Goal: Task Accomplishment & Management: Complete application form

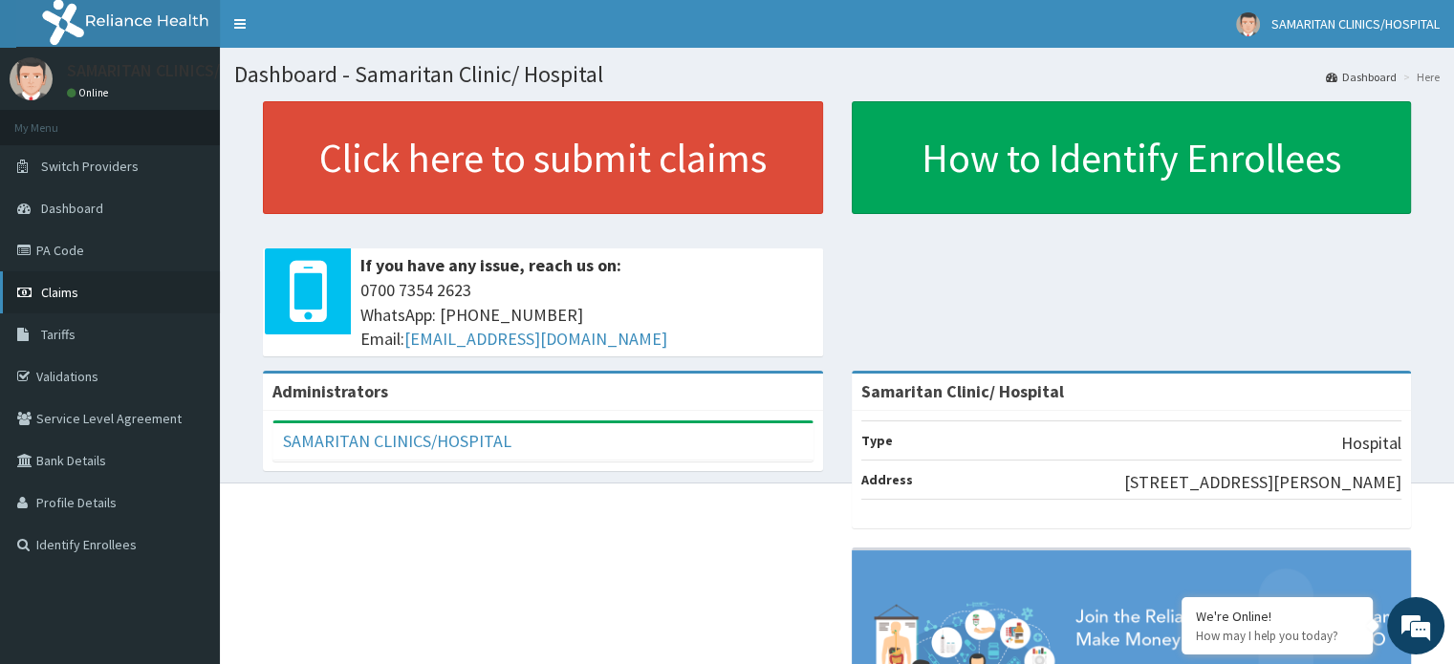
drag, startPoint x: 0, startPoint y: 0, endPoint x: 76, endPoint y: 286, distance: 295.7
click at [76, 286] on span "Claims" at bounding box center [59, 292] width 37 height 17
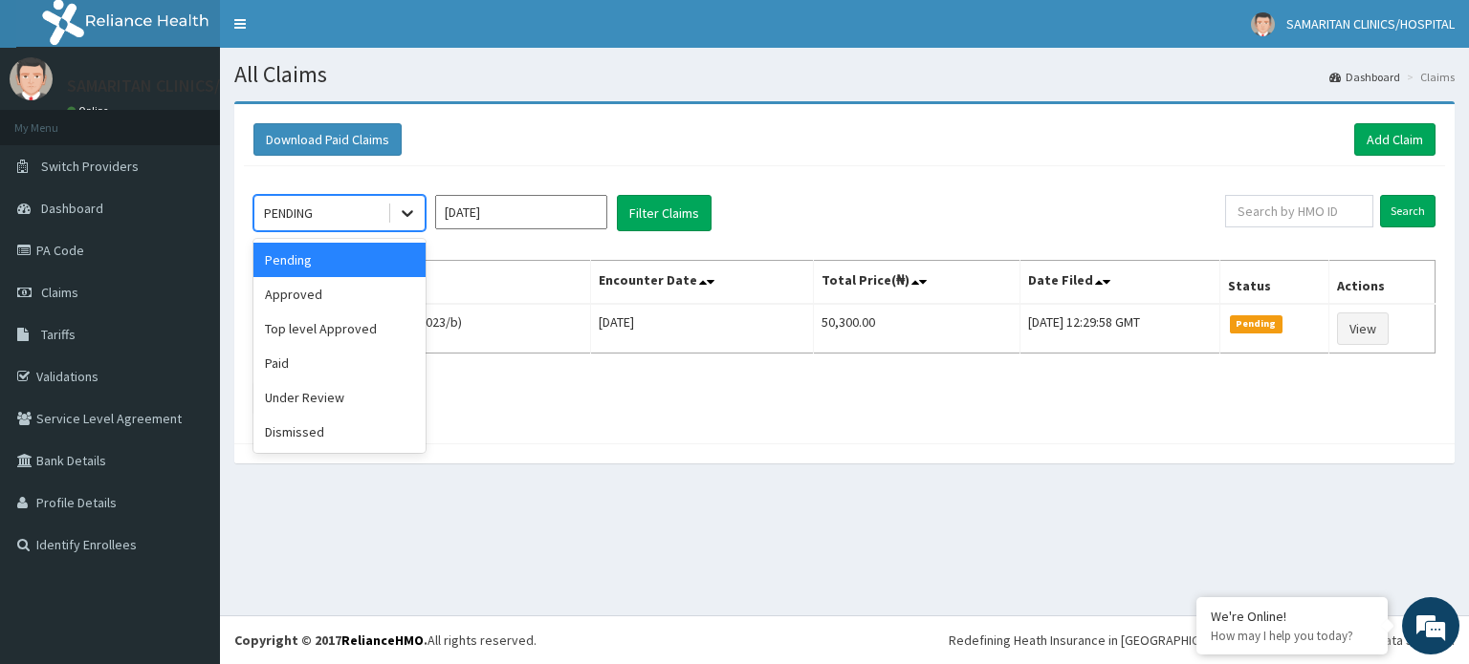
click at [409, 216] on icon at bounding box center [407, 213] width 19 height 19
click at [373, 301] on div "Approved" at bounding box center [339, 294] width 172 height 34
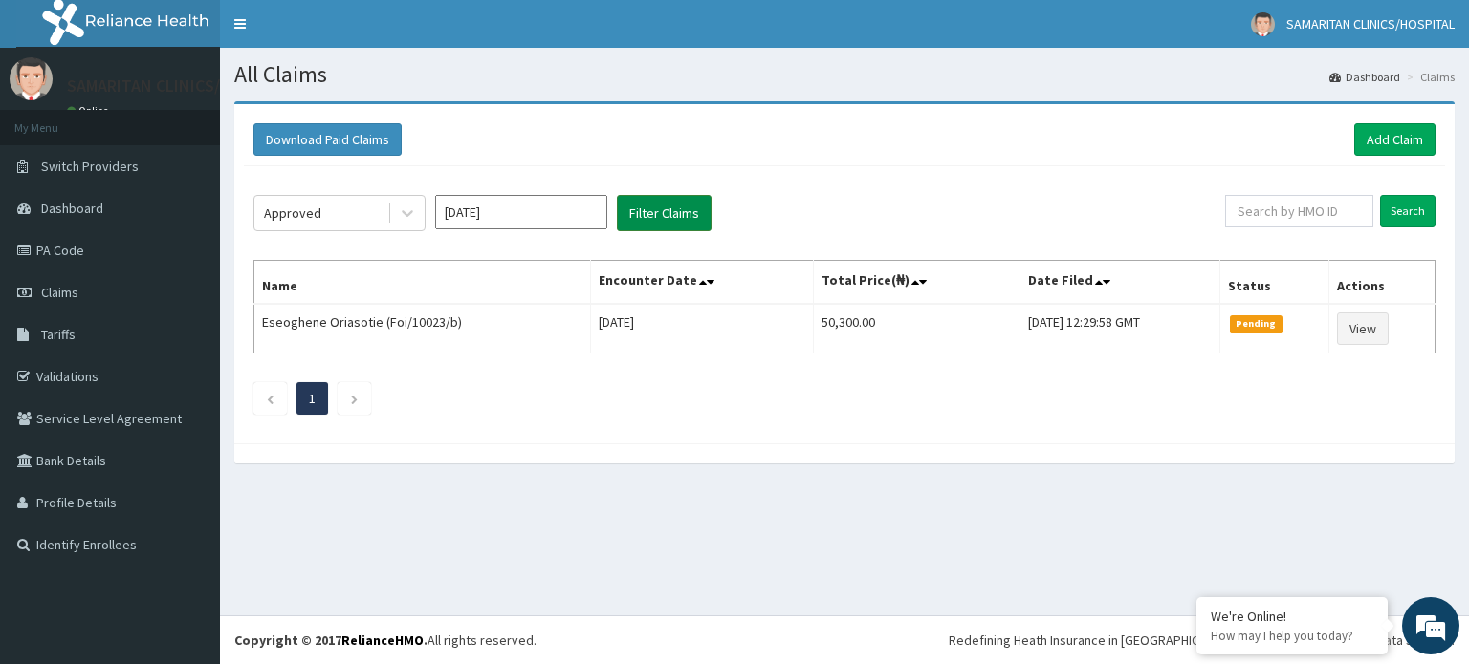
click at [705, 202] on button "Filter Claims" at bounding box center [664, 213] width 95 height 36
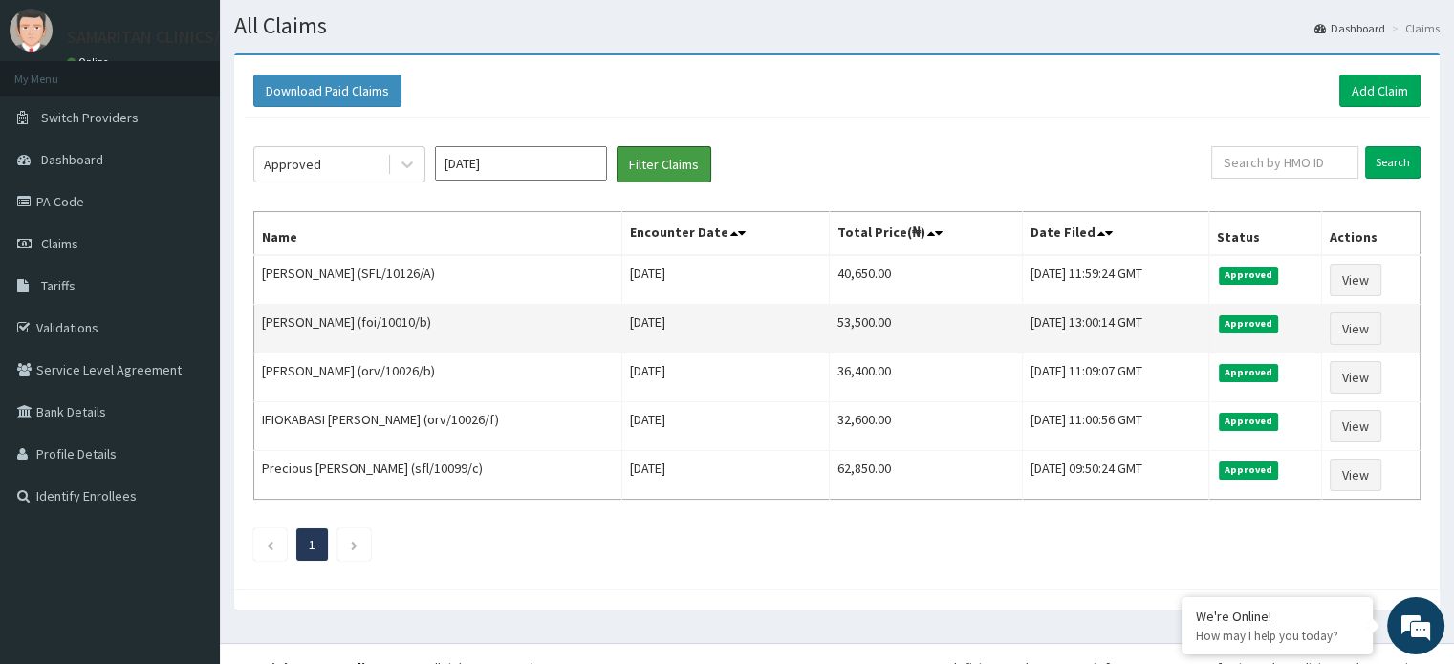
scroll to position [71, 0]
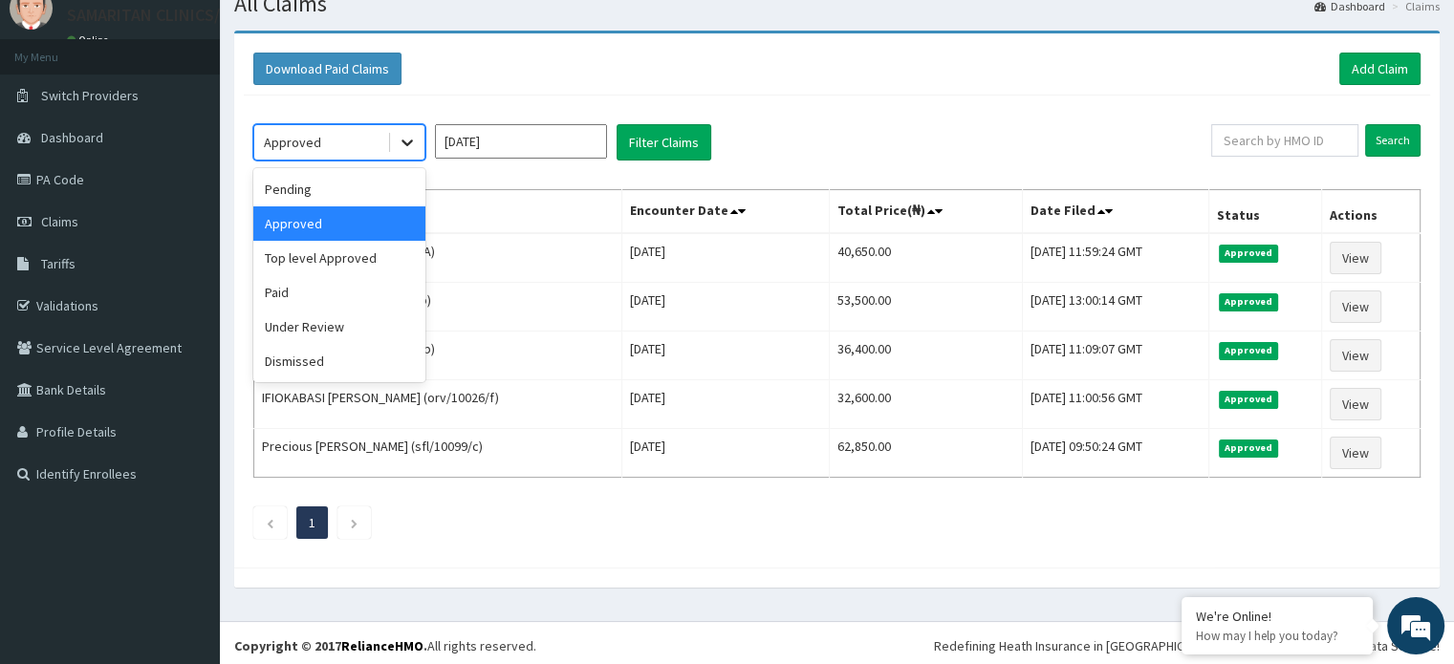
click at [401, 141] on icon at bounding box center [407, 142] width 19 height 19
click at [356, 255] on div "Top level Approved" at bounding box center [339, 258] width 172 height 34
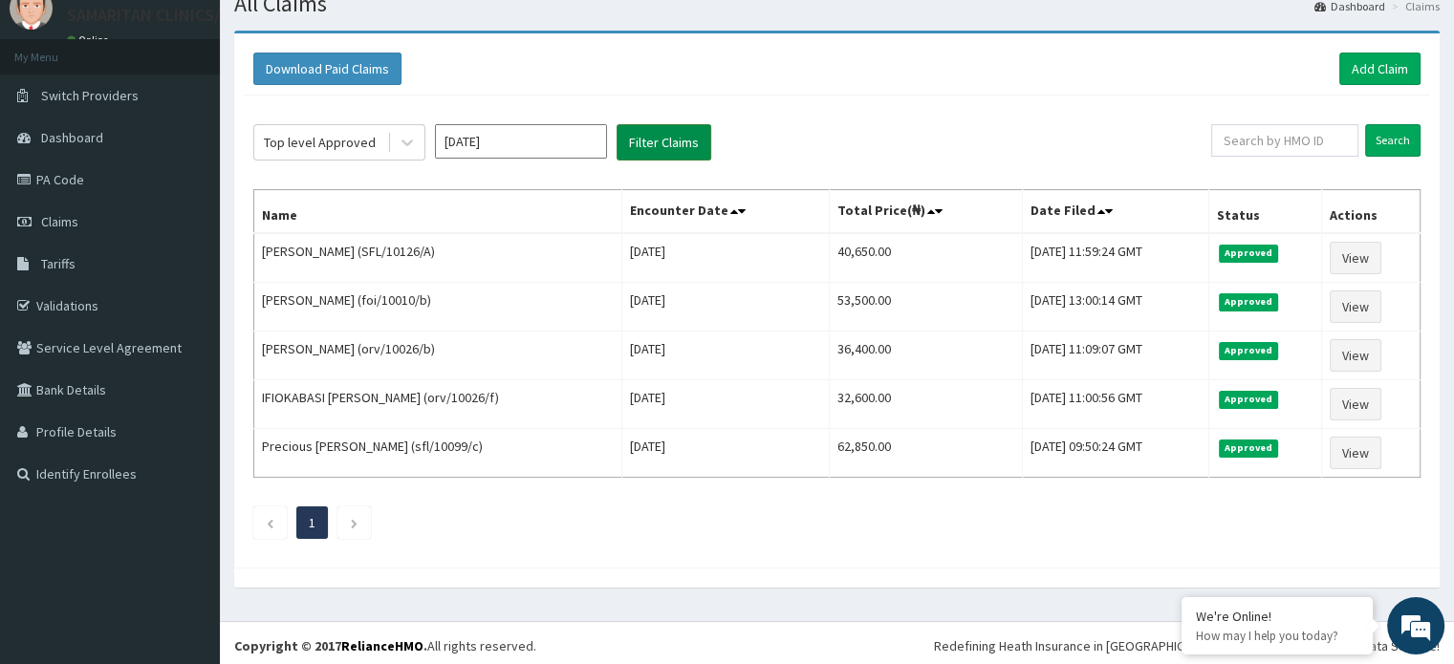
click at [643, 135] on button "Filter Claims" at bounding box center [664, 142] width 95 height 36
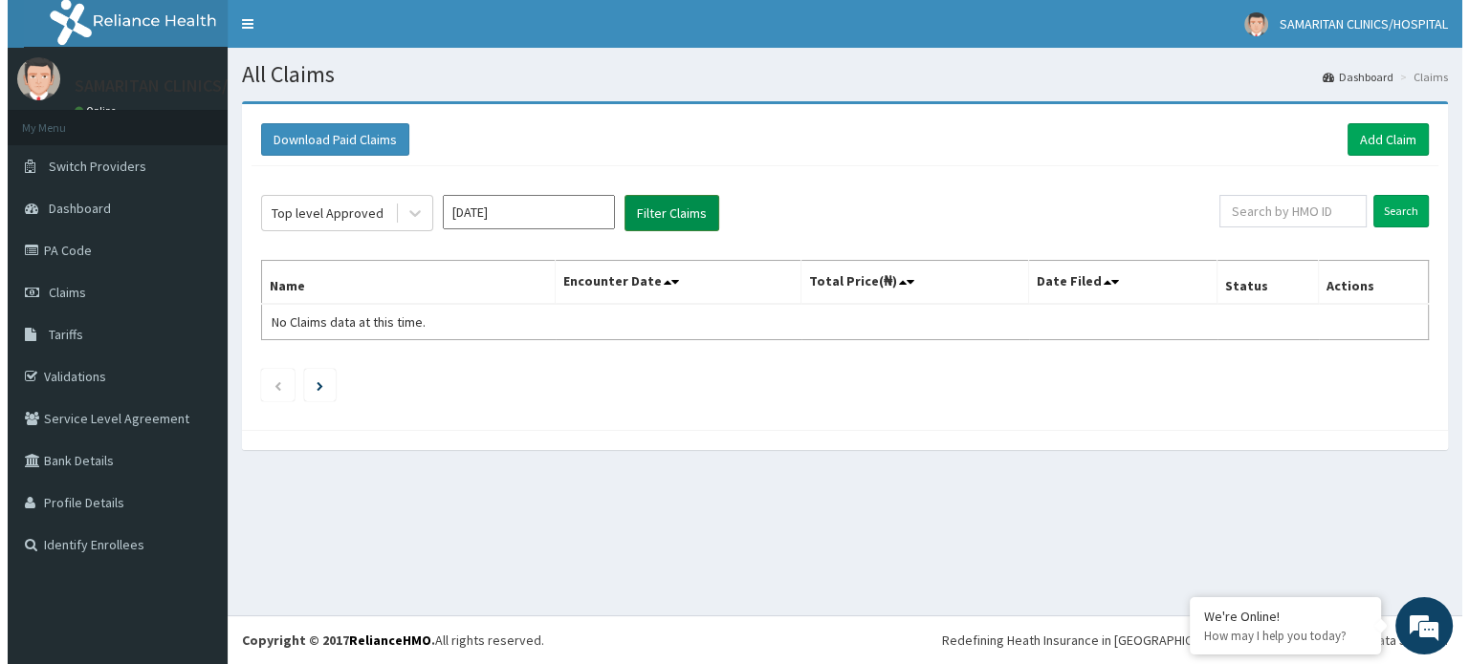
scroll to position [0, 0]
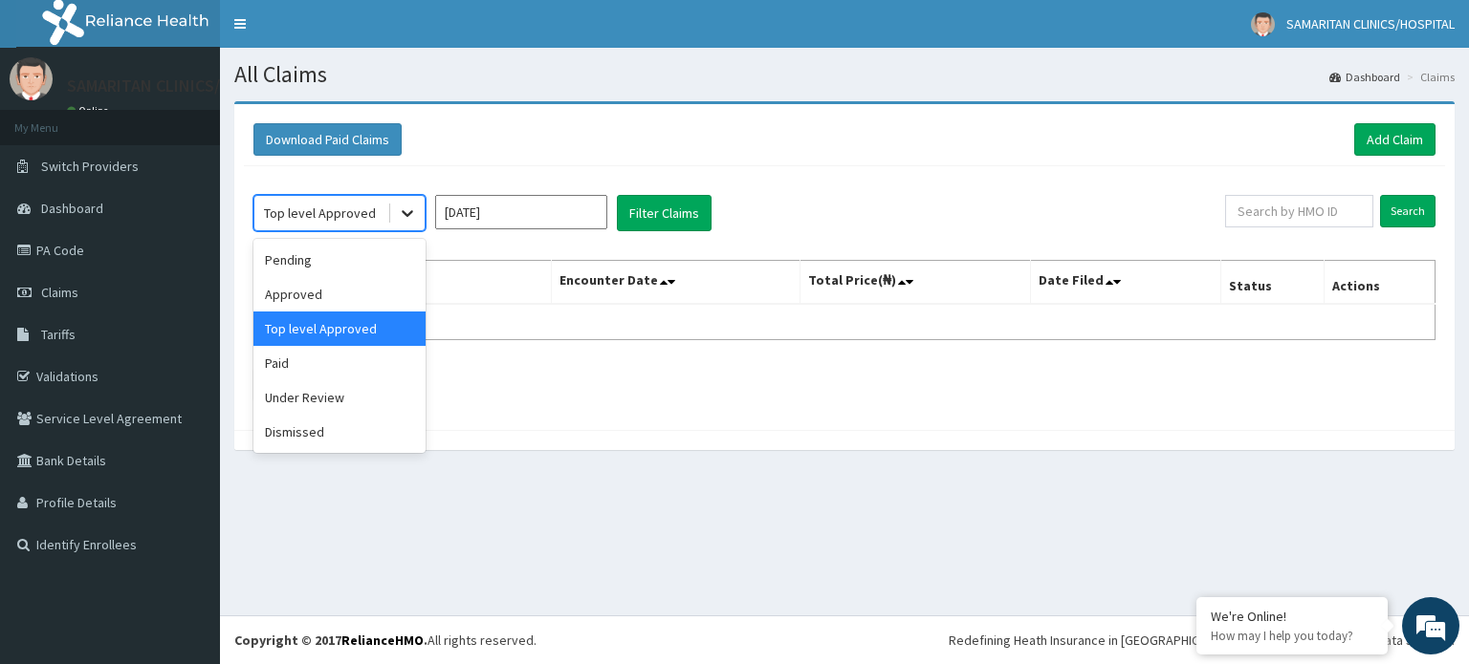
click at [409, 215] on icon at bounding box center [407, 213] width 19 height 19
click at [327, 376] on div "Paid" at bounding box center [339, 363] width 172 height 34
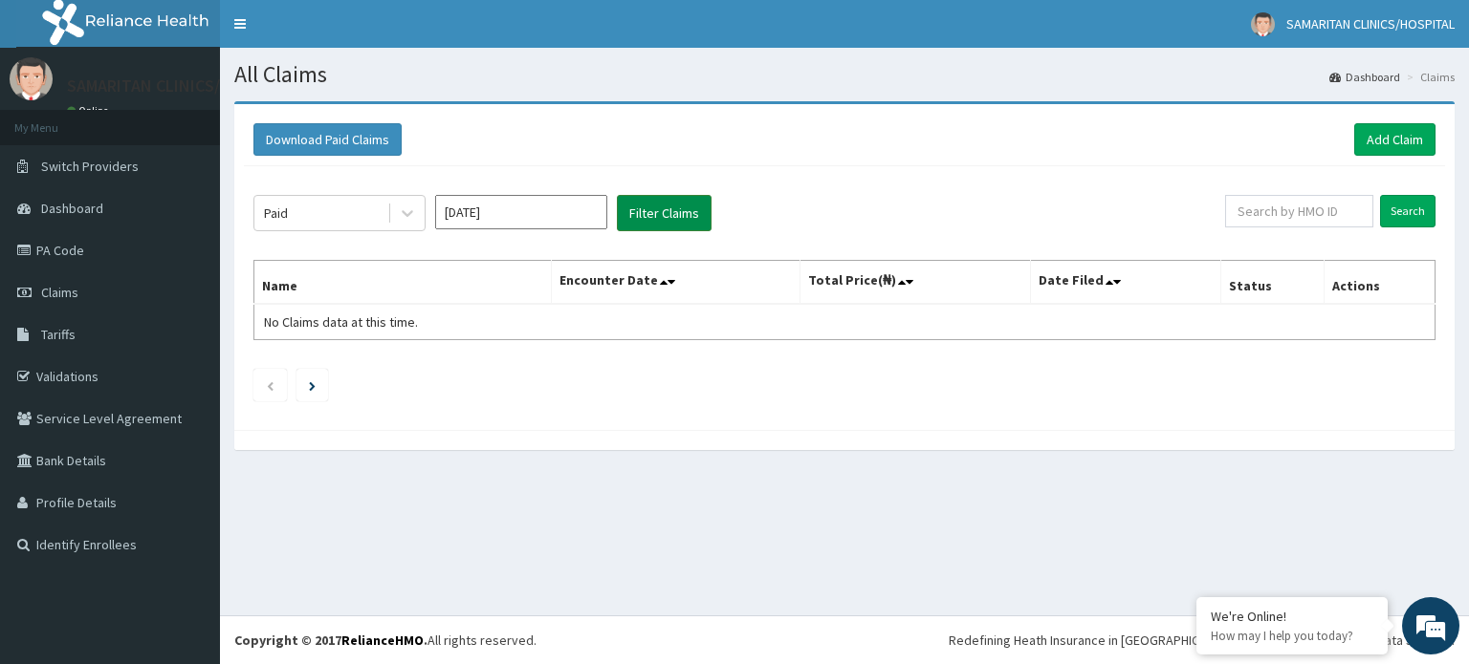
click at [665, 221] on button "Filter Claims" at bounding box center [664, 213] width 95 height 36
click at [43, 242] on link "PA Code" at bounding box center [110, 250] width 220 height 42
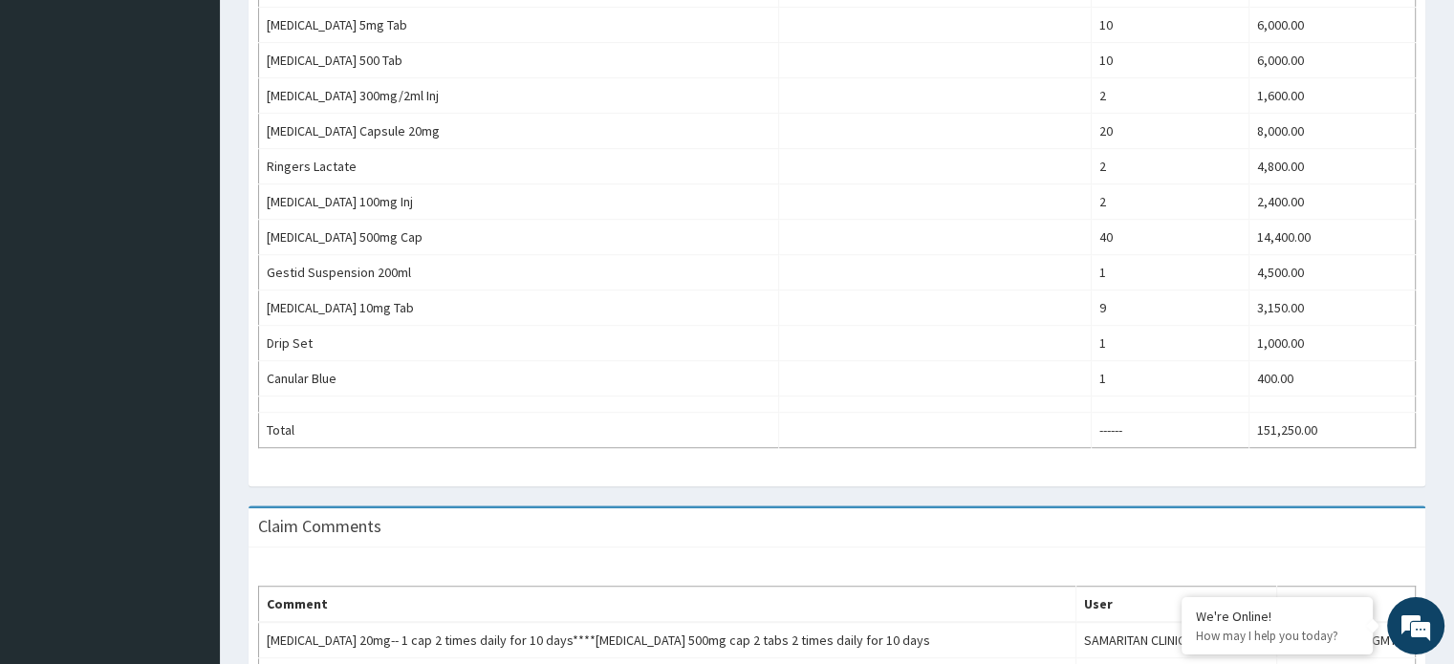
scroll to position [1295, 0]
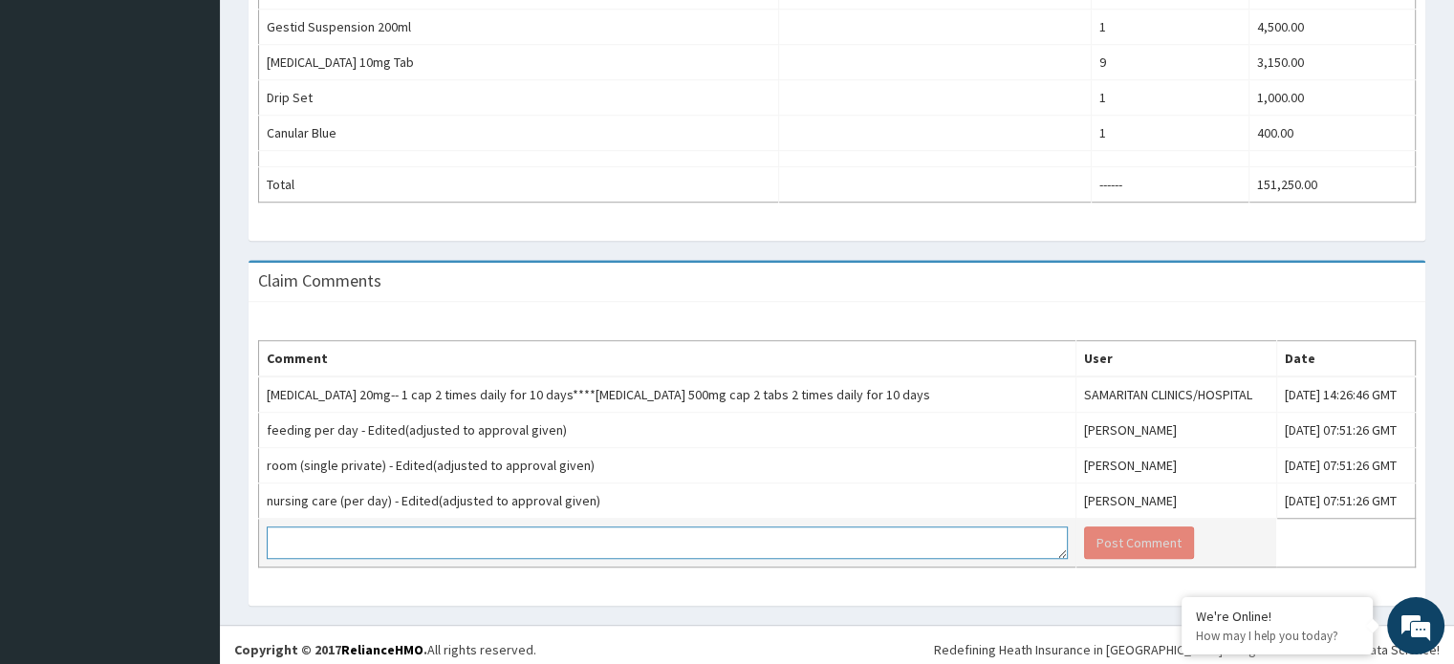
click at [576, 535] on textarea at bounding box center [667, 543] width 801 height 33
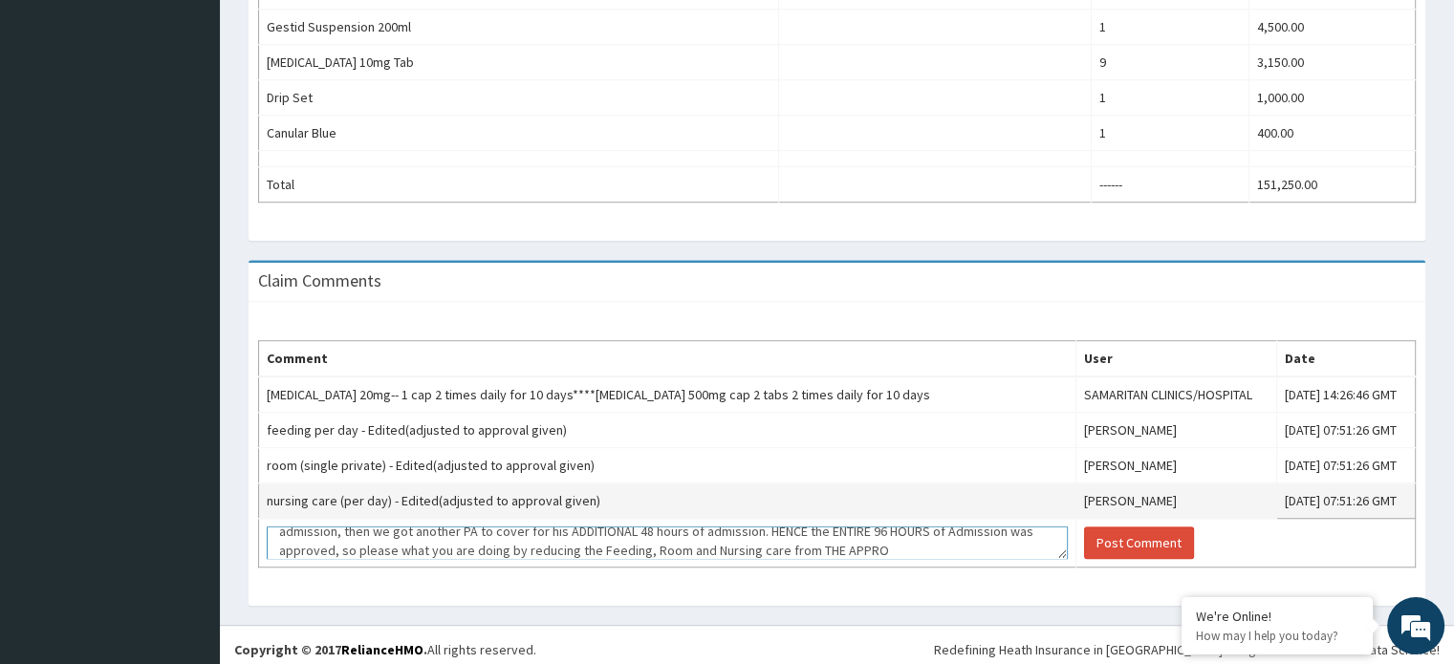
scroll to position [50, 0]
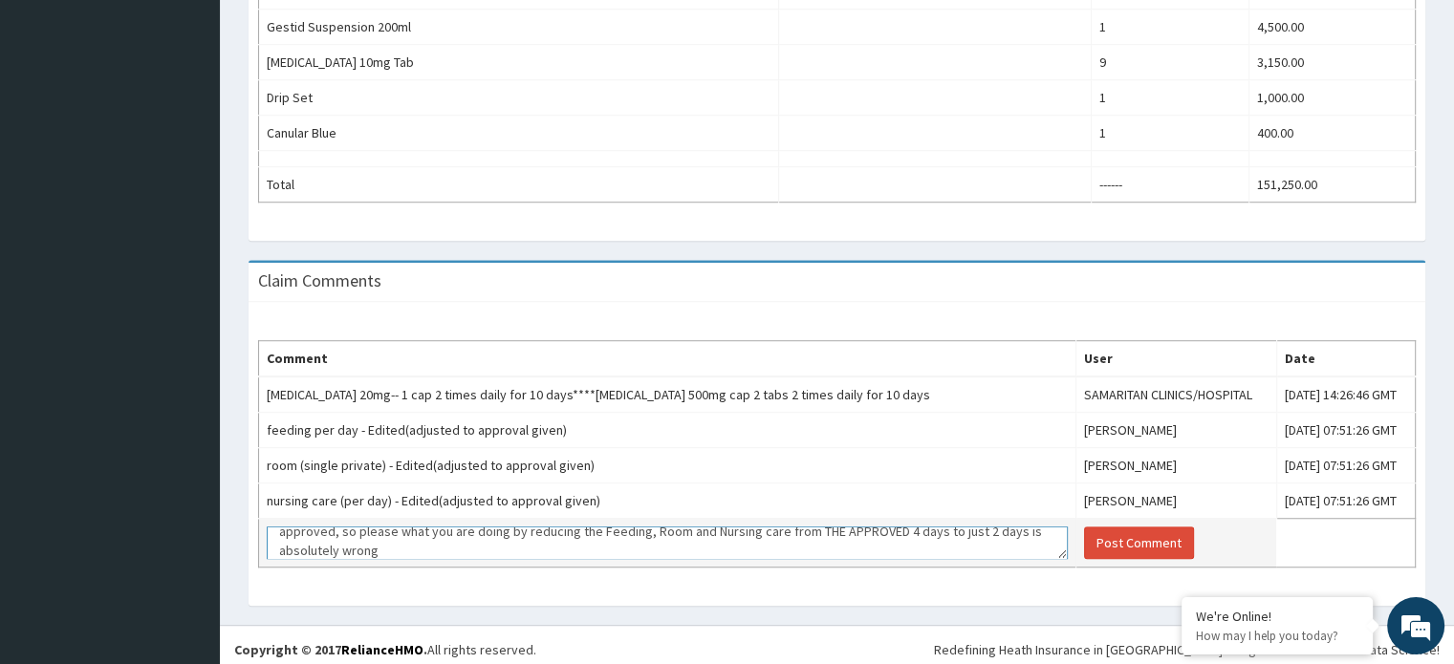
click at [566, 546] on textarea "Good morning Olajumoke, please double-check there are two PAs given for this pa…" at bounding box center [667, 543] width 801 height 33
type textarea "Good morning [PERSON_NAME], please double-check there are two PAs given for thi…"
click at [1084, 543] on button "Post Comment" at bounding box center [1139, 543] width 110 height 33
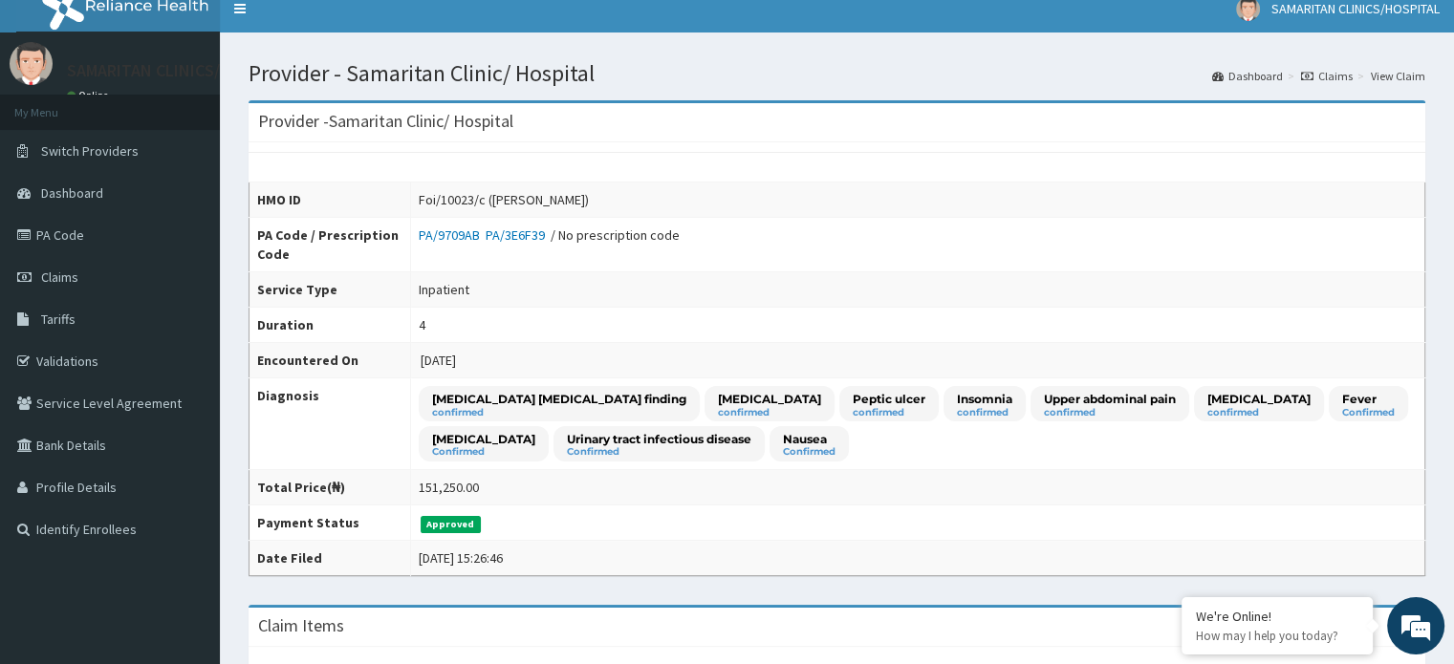
scroll to position [10, 0]
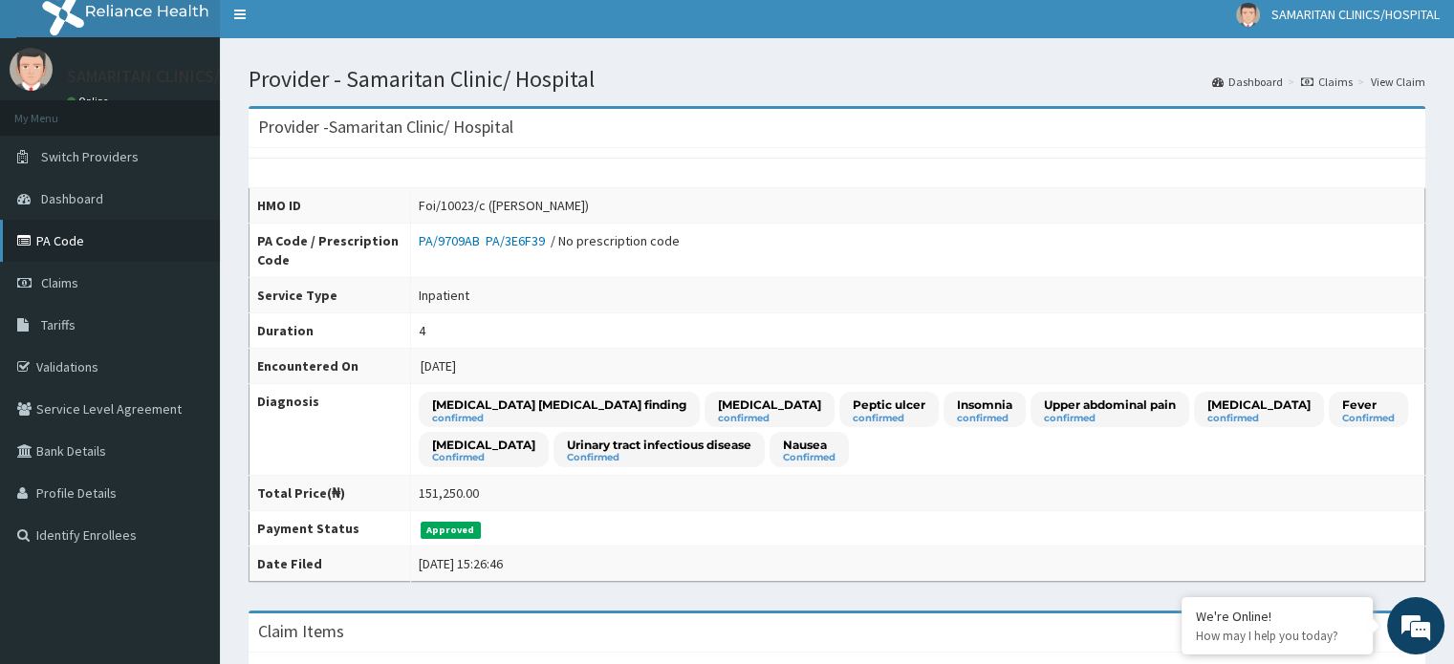
click at [49, 235] on link "PA Code" at bounding box center [110, 241] width 220 height 42
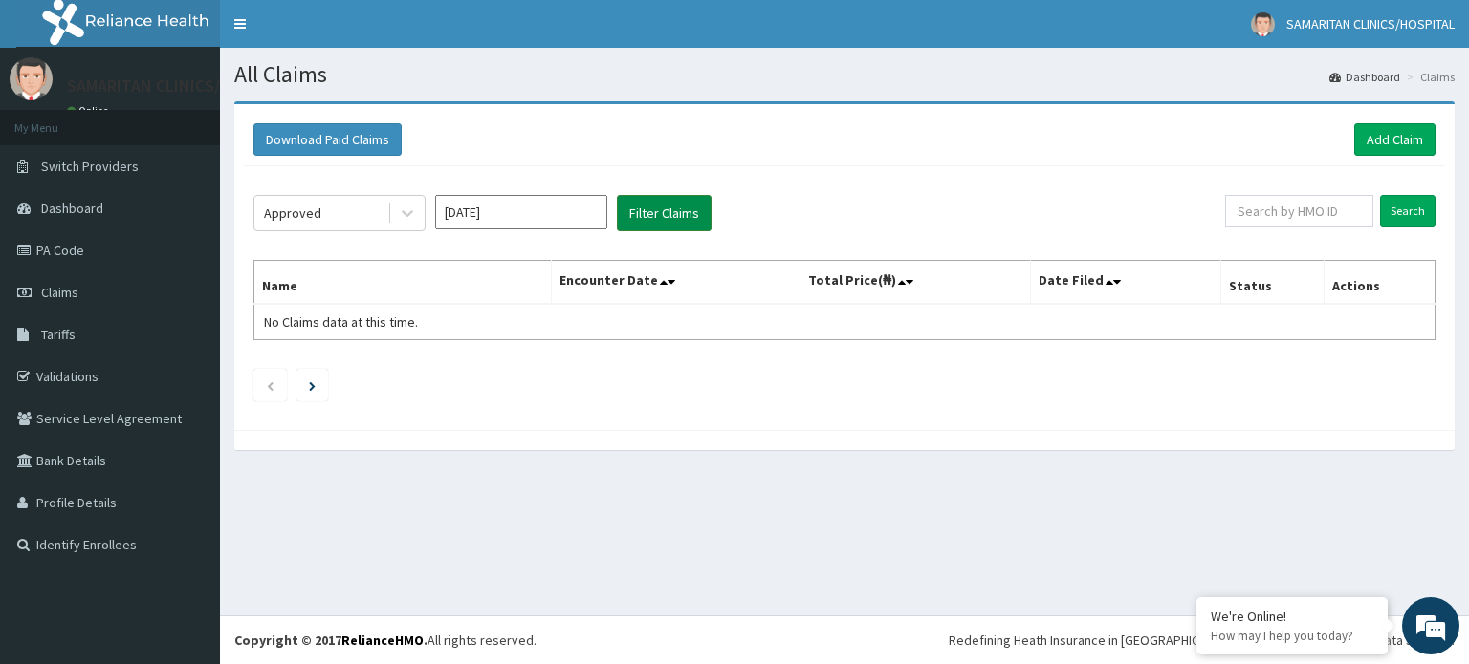
click at [676, 217] on button "Filter Claims" at bounding box center [664, 213] width 95 height 36
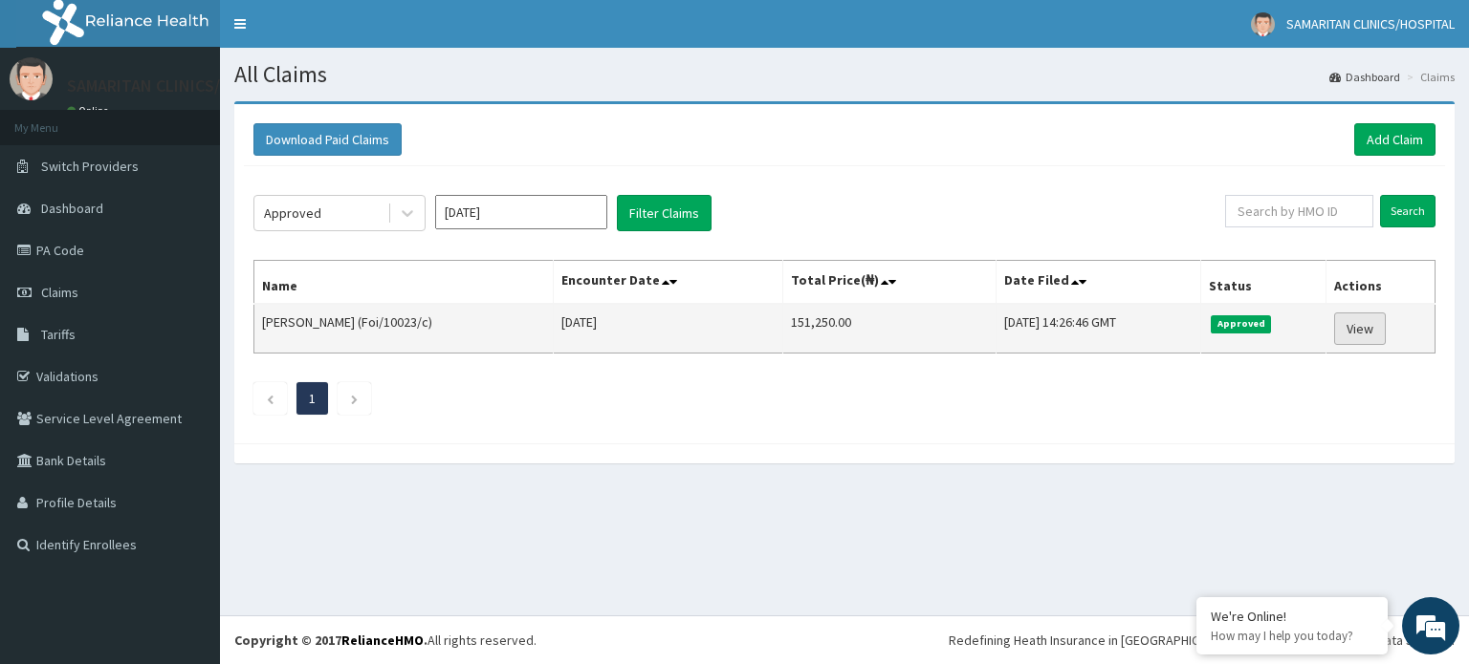
click at [1357, 327] on link "View" at bounding box center [1360, 329] width 52 height 33
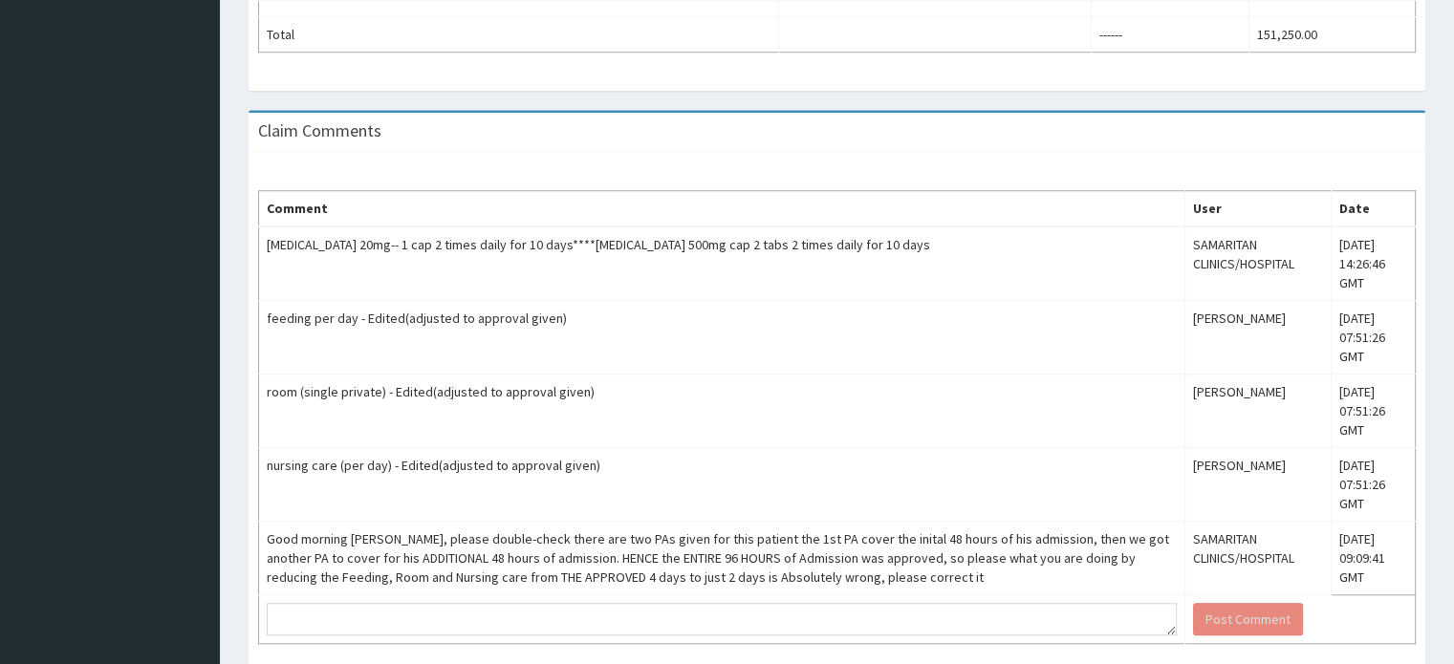
scroll to position [1521, 0]
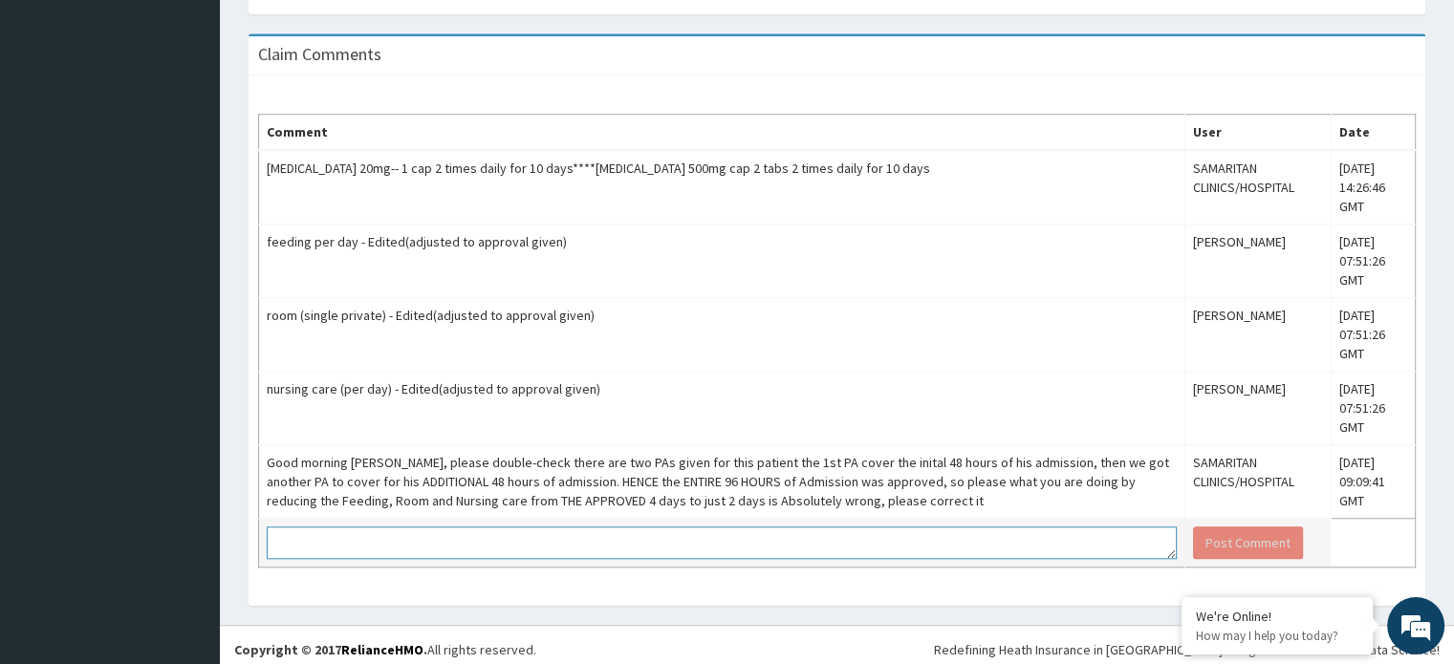
click at [360, 531] on textarea at bounding box center [722, 543] width 910 height 33
paste textarea "Good morning [PERSON_NAME], please double-check there are two PAs given for thi…"
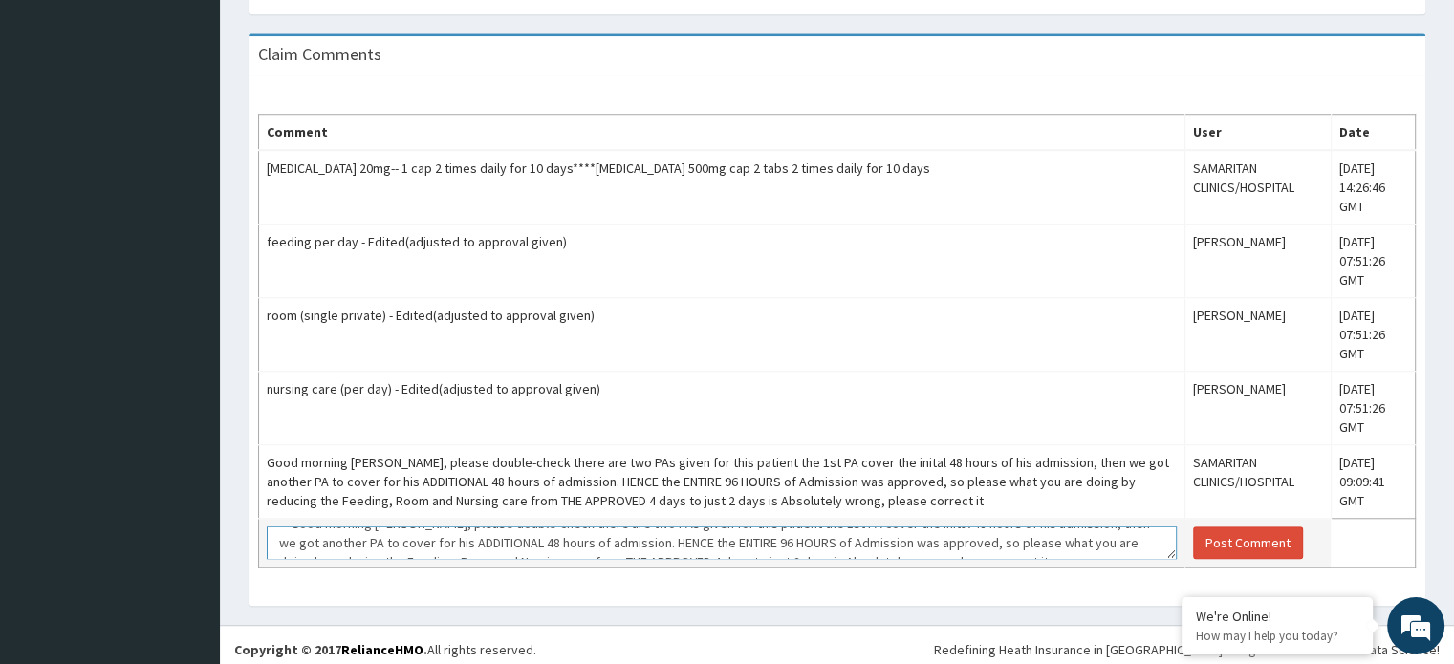
scroll to position [19, 0]
click at [765, 533] on textarea "**Good morning Olajumoke, please double-check there are two PAs given for this …" at bounding box center [722, 543] width 910 height 33
click at [530, 532] on textarea "**Good morning Olajumoke, please double-check there are two PAs given for this …" at bounding box center [722, 543] width 910 height 33
click at [708, 531] on textarea "**Good morning Olajumoke, please double-check there are two PAs given for this …" at bounding box center [722, 543] width 910 height 33
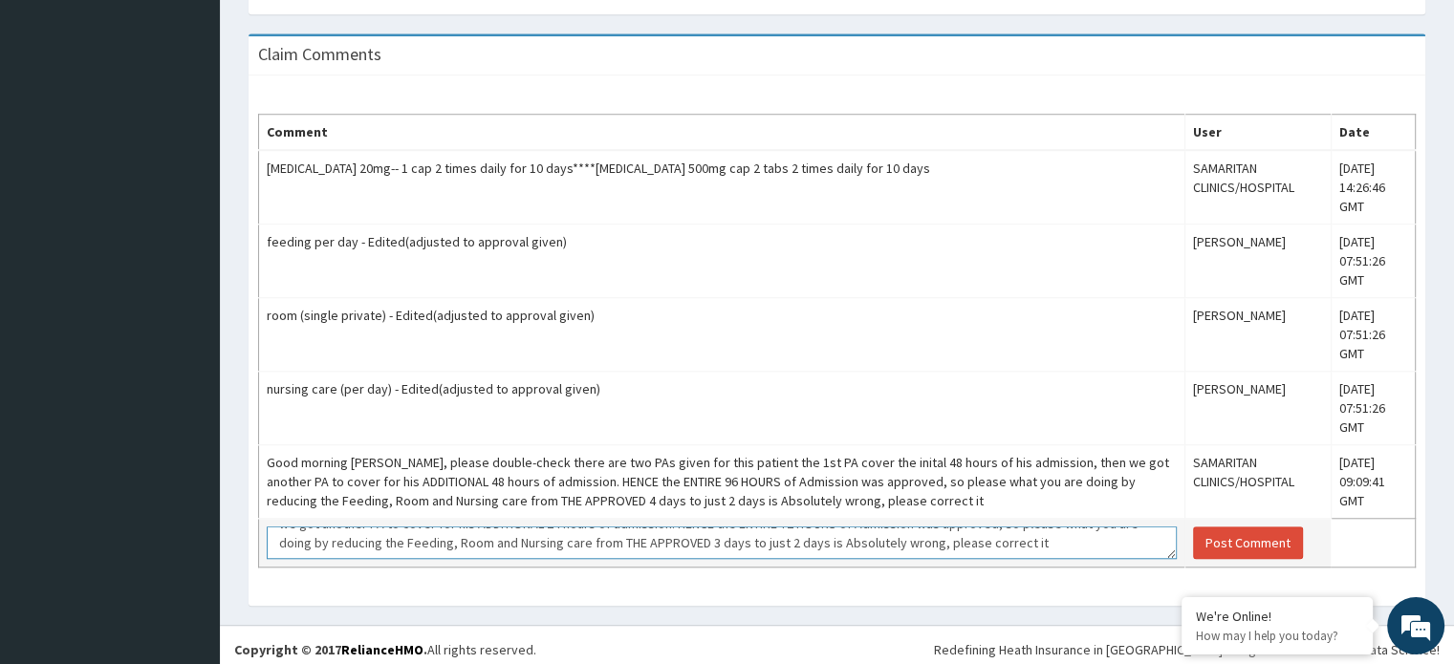
scroll to position [0, 0]
click at [289, 531] on textarea "**Good morning Olajumoke, please double-check there are two PAs given for this …" at bounding box center [722, 543] width 910 height 33
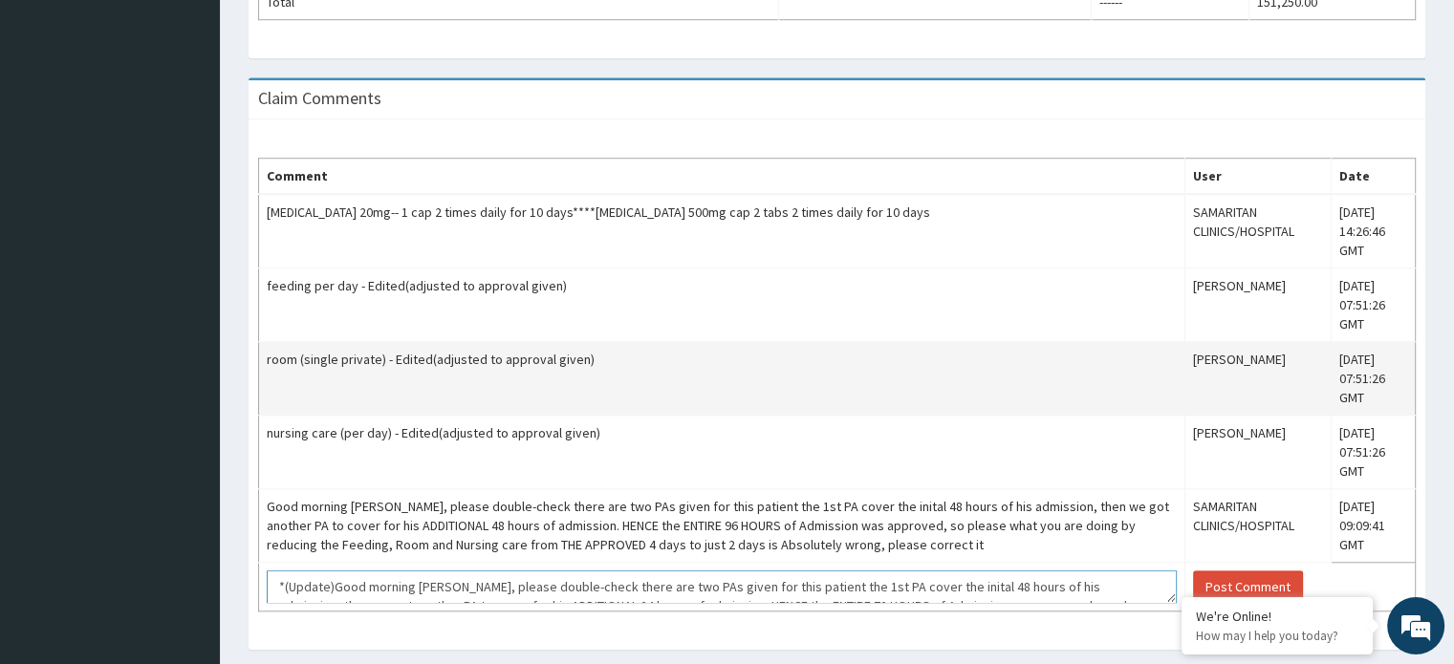
scroll to position [1521, 0]
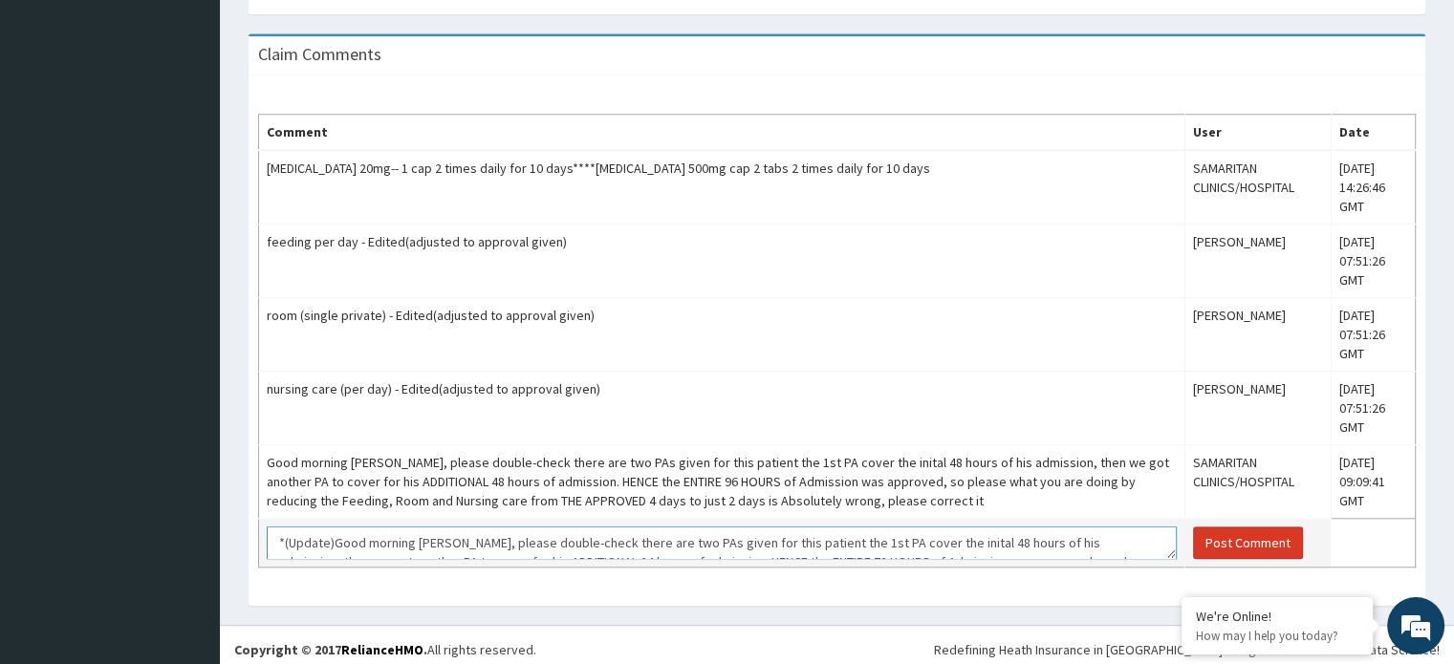
type textarea "*(Update)Good morning [PERSON_NAME], please double-check there are two PAs give…"
click at [1200, 531] on button "Post Comment" at bounding box center [1248, 543] width 110 height 33
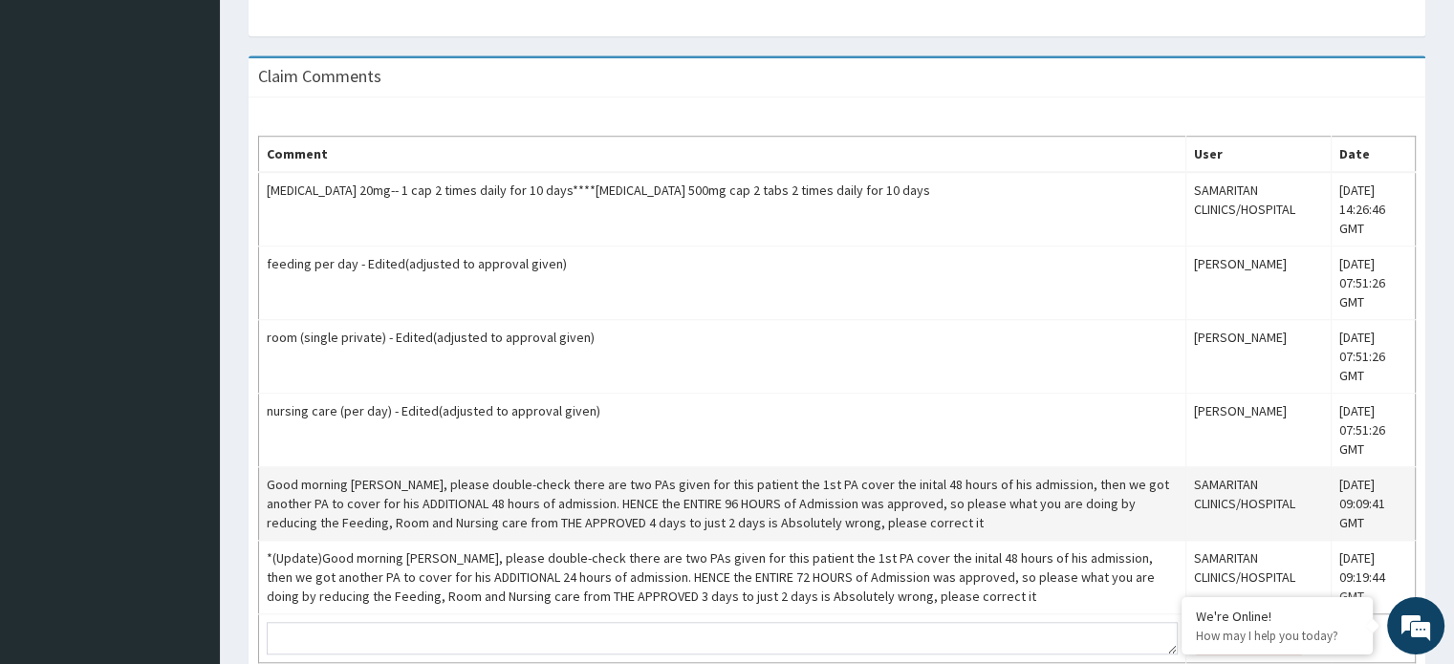
scroll to position [1595, 0]
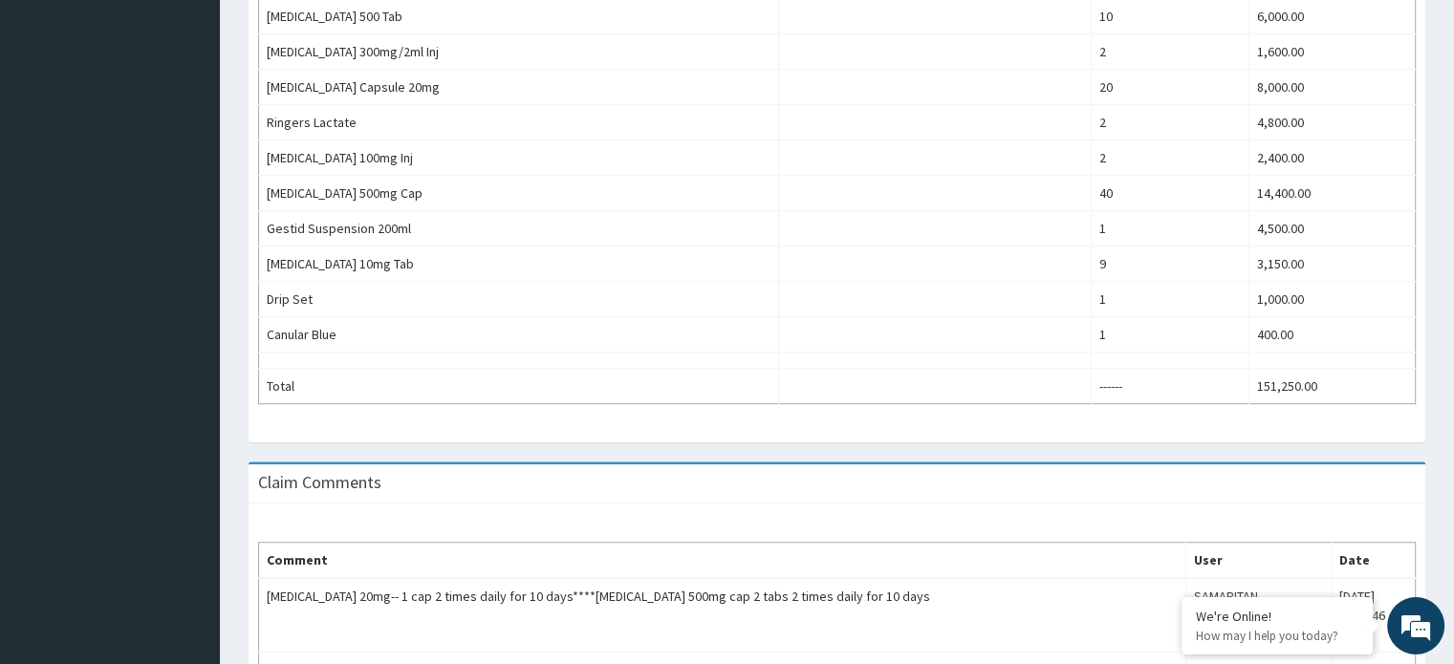
scroll to position [1094, 0]
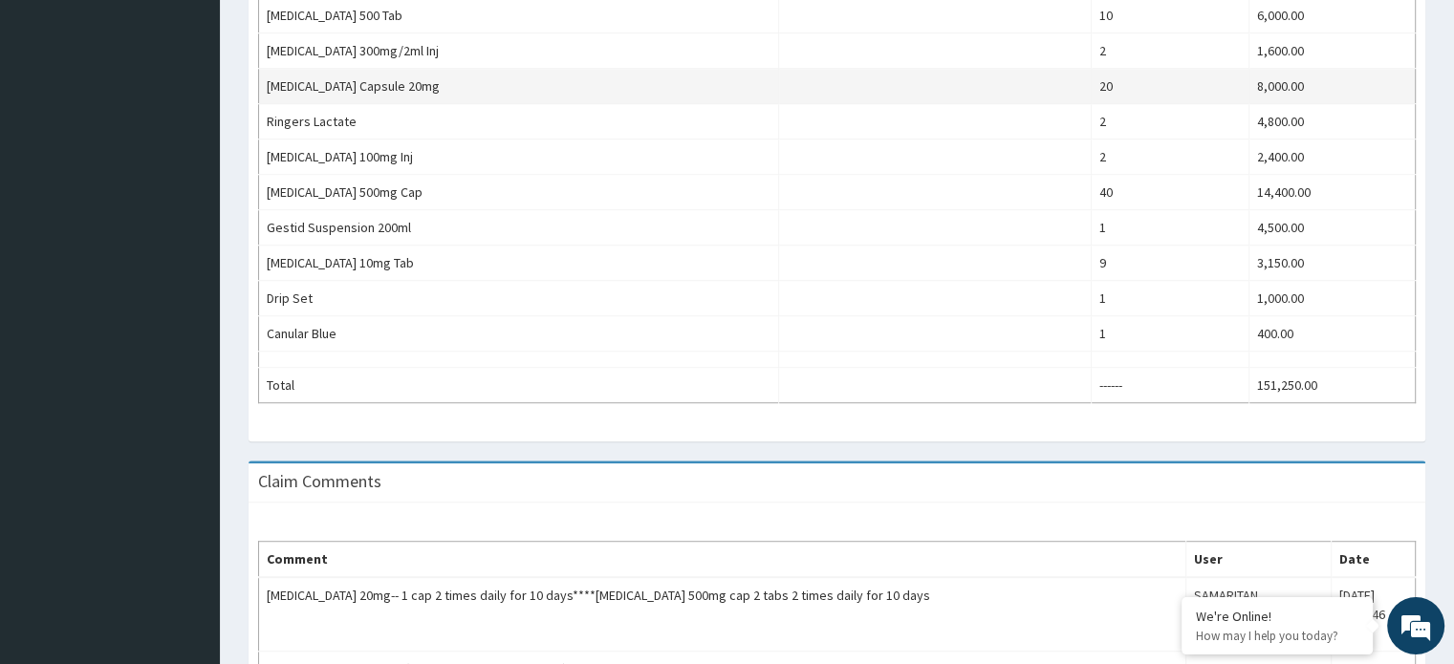
click at [642, 69] on td "[MEDICAL_DATA] Capsule 20mg" at bounding box center [519, 86] width 520 height 35
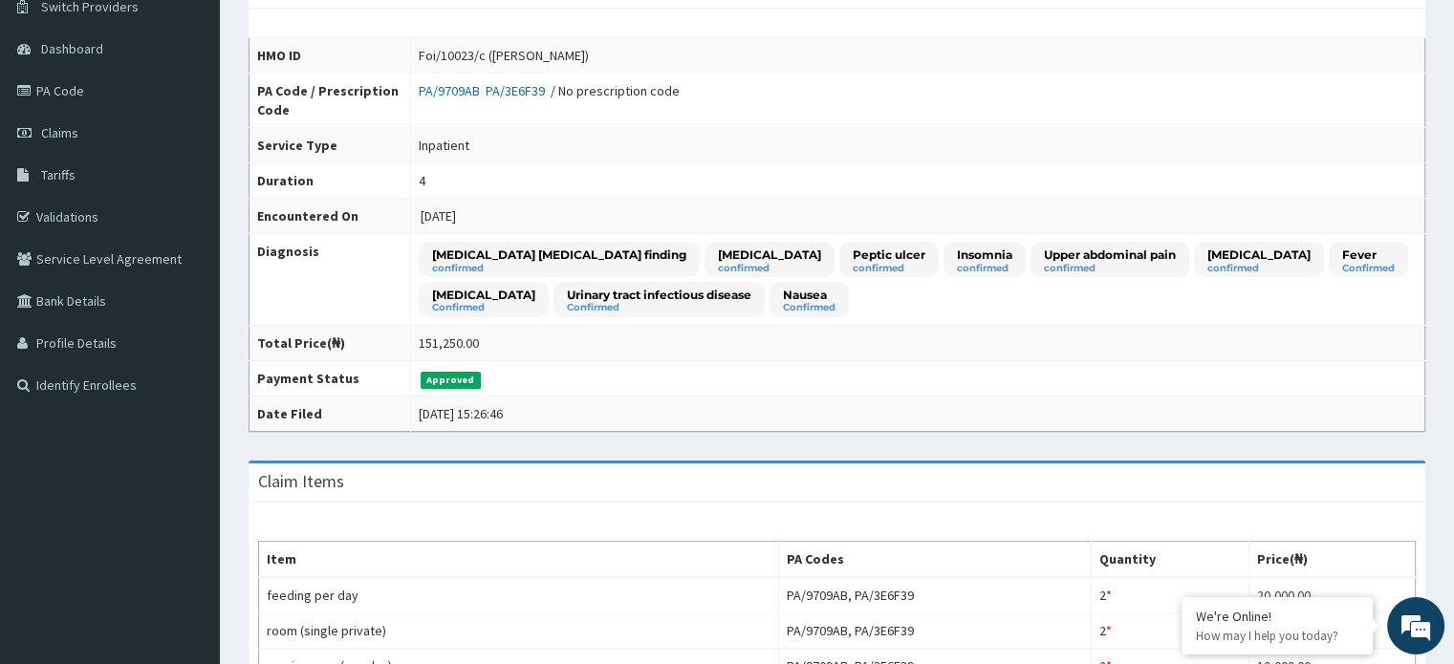
scroll to position [0, 0]
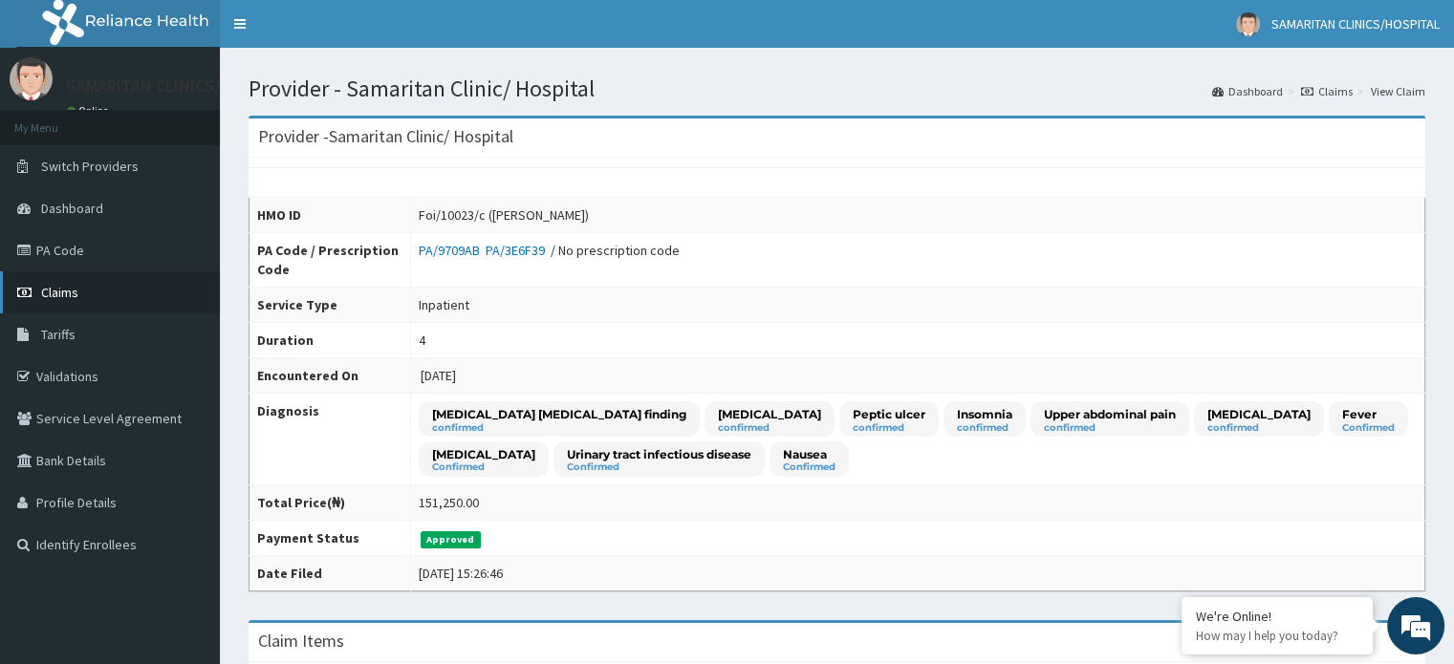
click at [59, 298] on span "Claims" at bounding box center [59, 292] width 37 height 17
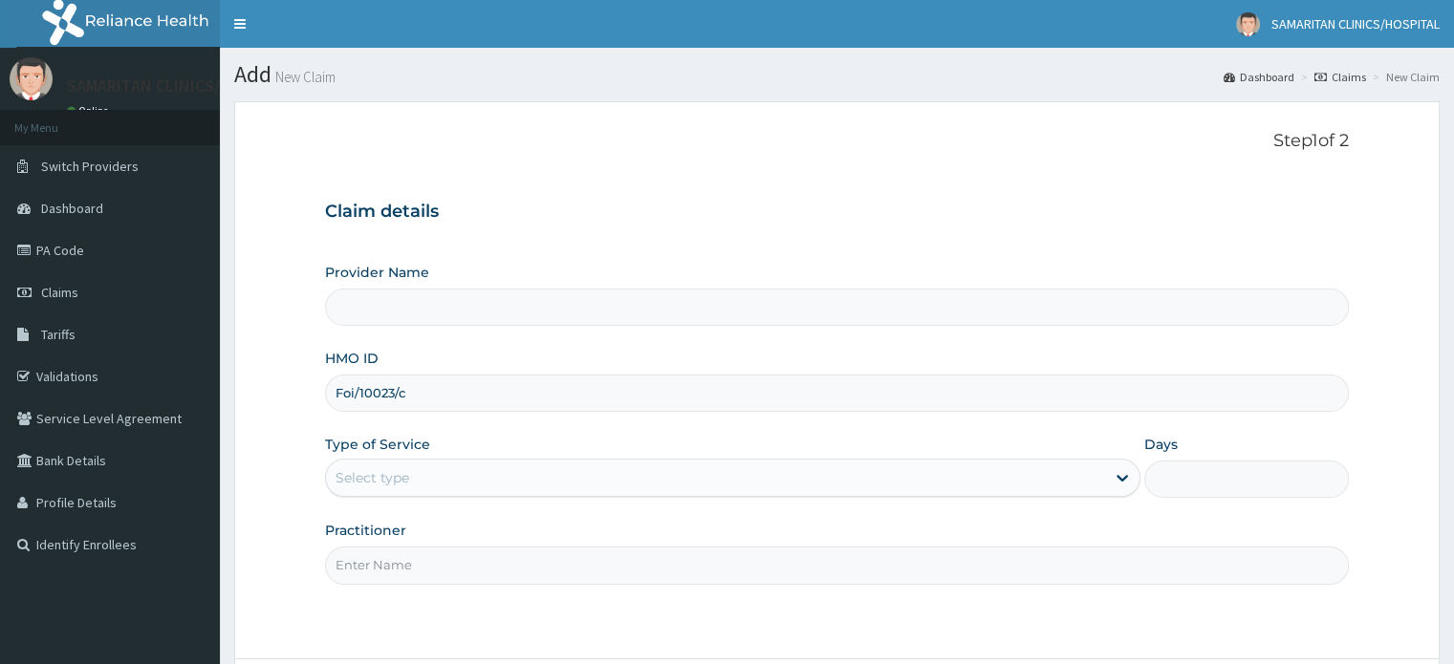
type input "Foi/10023/c"
click at [398, 469] on div "Select type" at bounding box center [373, 477] width 74 height 19
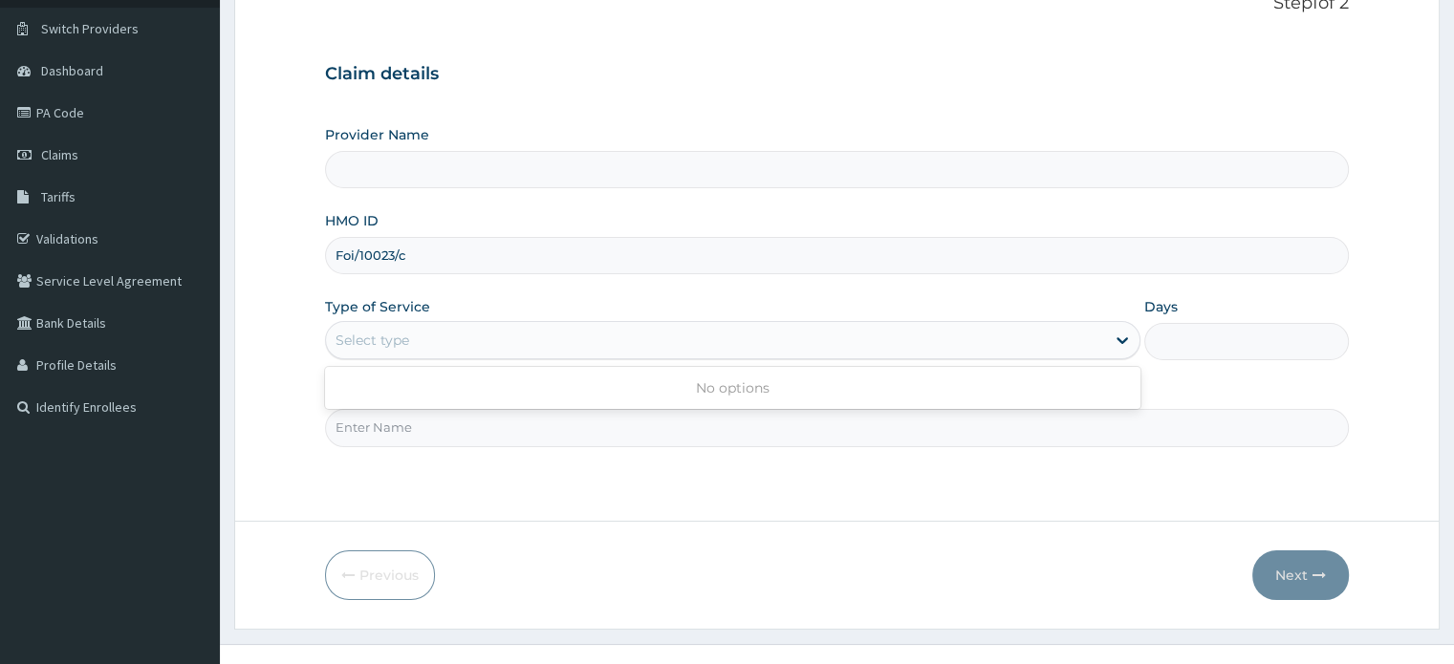
scroll to position [147, 0]
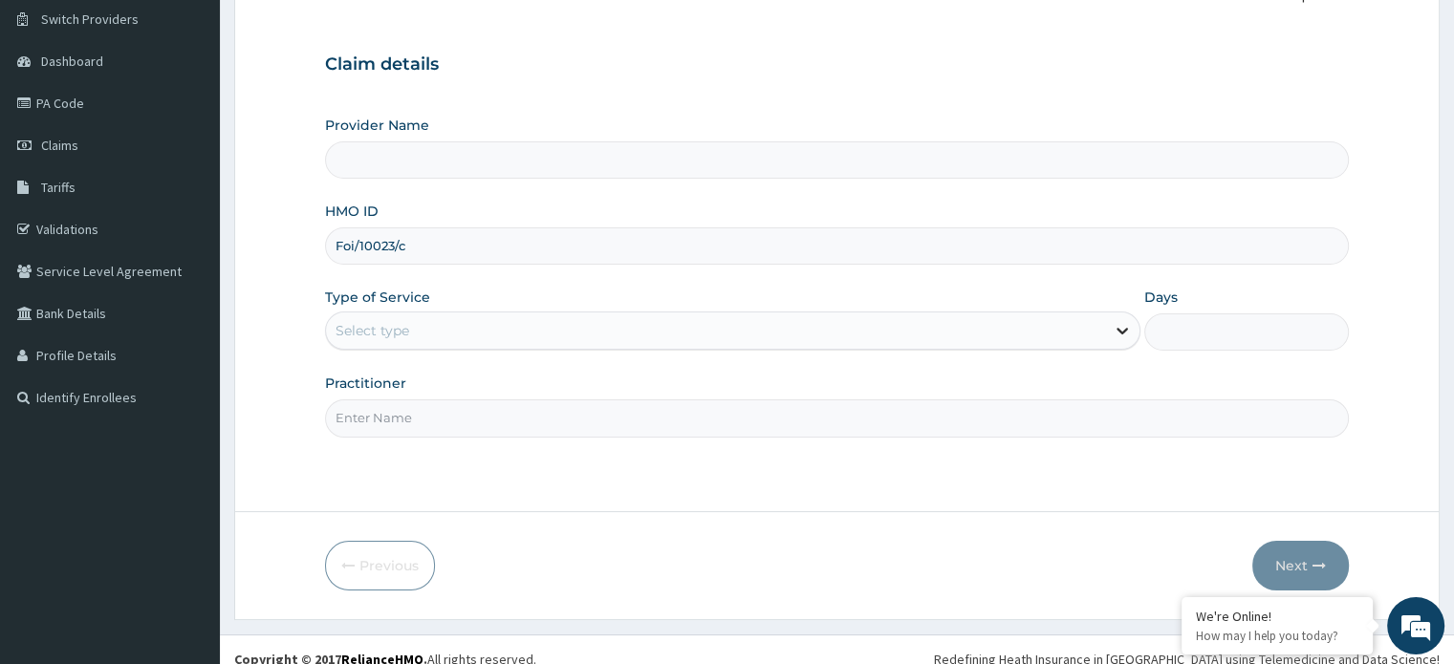
click at [1117, 329] on icon at bounding box center [1122, 330] width 19 height 19
click at [1063, 151] on input "Provider Name" at bounding box center [836, 160] width 1023 height 37
click at [1109, 424] on input "Practitioner" at bounding box center [836, 418] width 1023 height 37
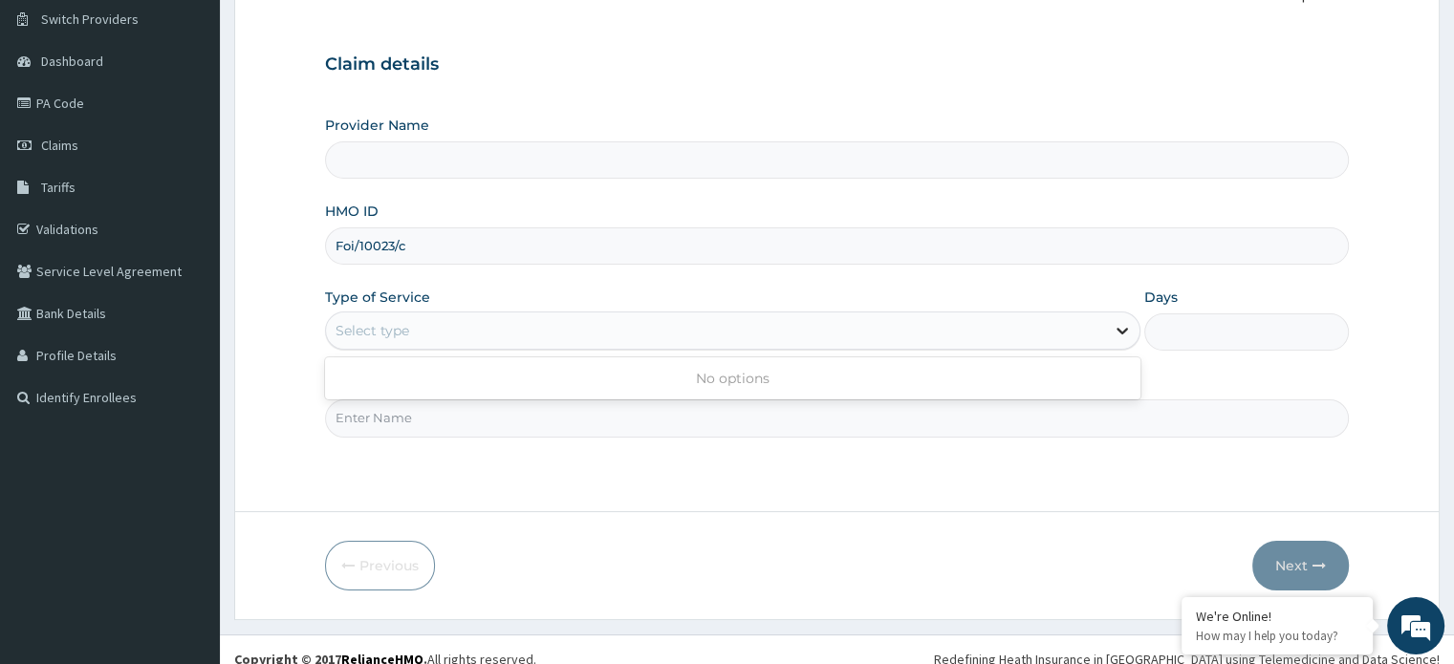
click at [1117, 336] on icon at bounding box center [1122, 330] width 19 height 19
click at [1121, 326] on icon at bounding box center [1122, 330] width 19 height 19
click at [1121, 333] on icon at bounding box center [1122, 330] width 19 height 19
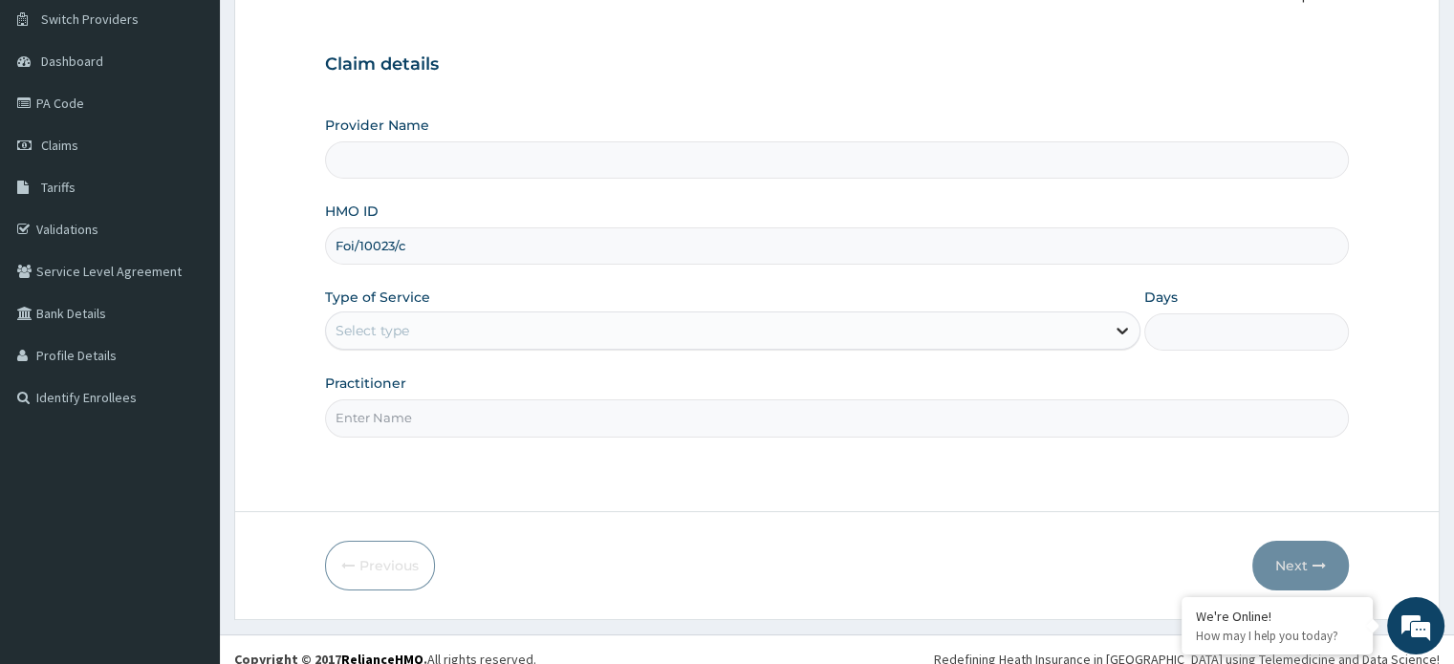
click at [1121, 333] on icon at bounding box center [1122, 330] width 19 height 19
click at [930, 159] on input "Provider Name" at bounding box center [836, 160] width 1023 height 37
click at [877, 173] on input "Provider Name" at bounding box center [836, 160] width 1023 height 37
click at [784, 249] on input "Foi/10023/c" at bounding box center [836, 246] width 1023 height 37
click at [1020, 375] on div "No options" at bounding box center [733, 378] width 816 height 34
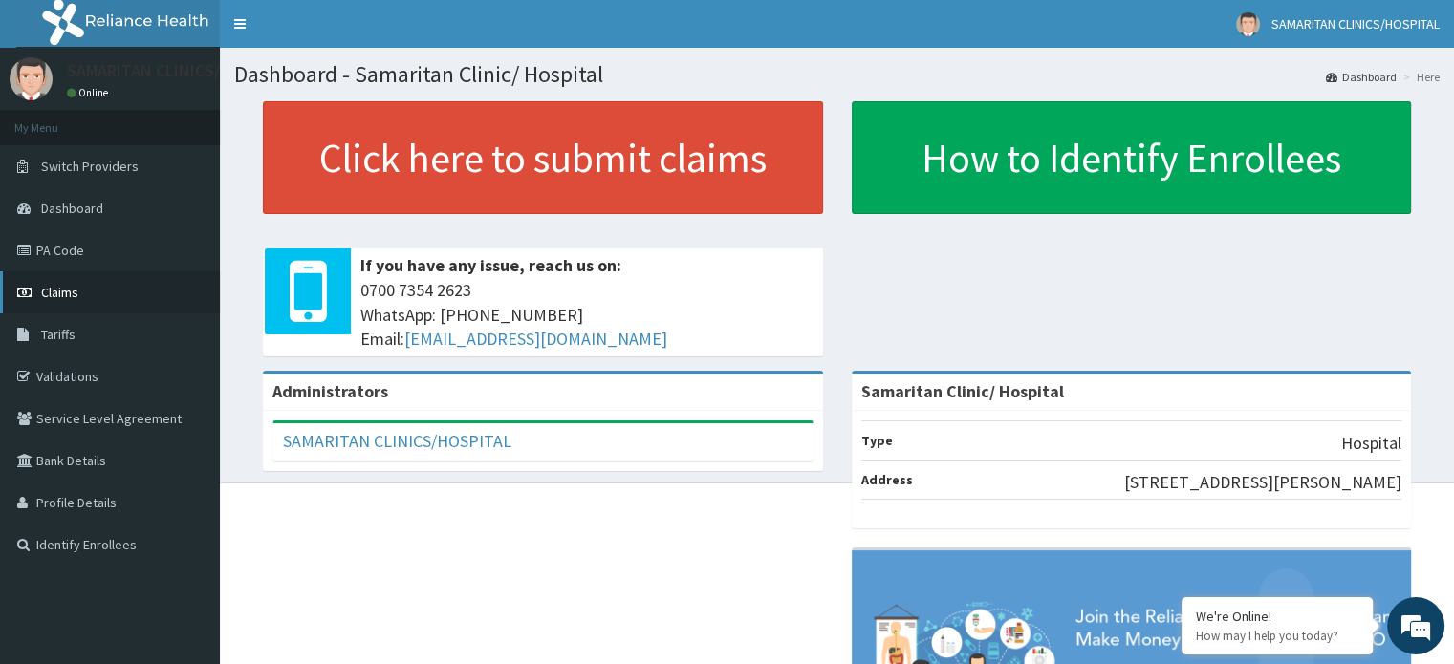
click at [50, 292] on span "Claims" at bounding box center [59, 292] width 37 height 17
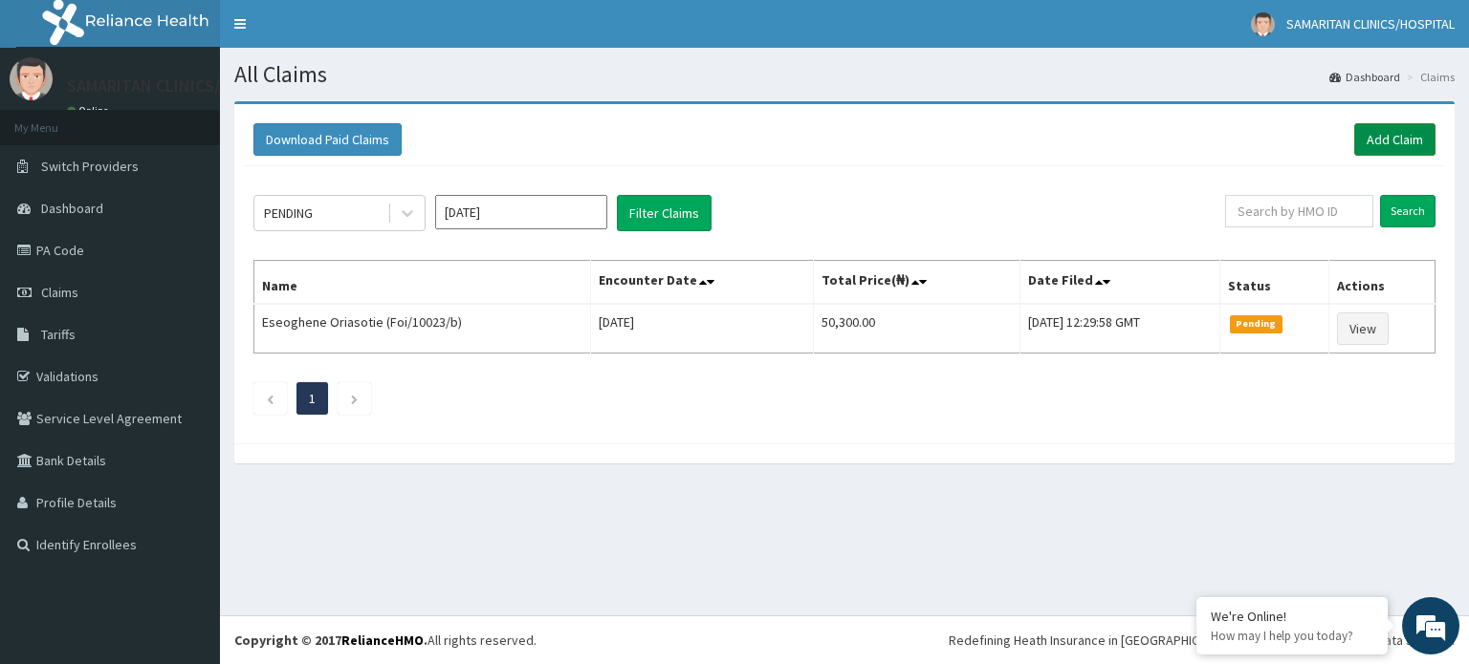
click at [1409, 133] on link "Add Claim" at bounding box center [1394, 139] width 81 height 33
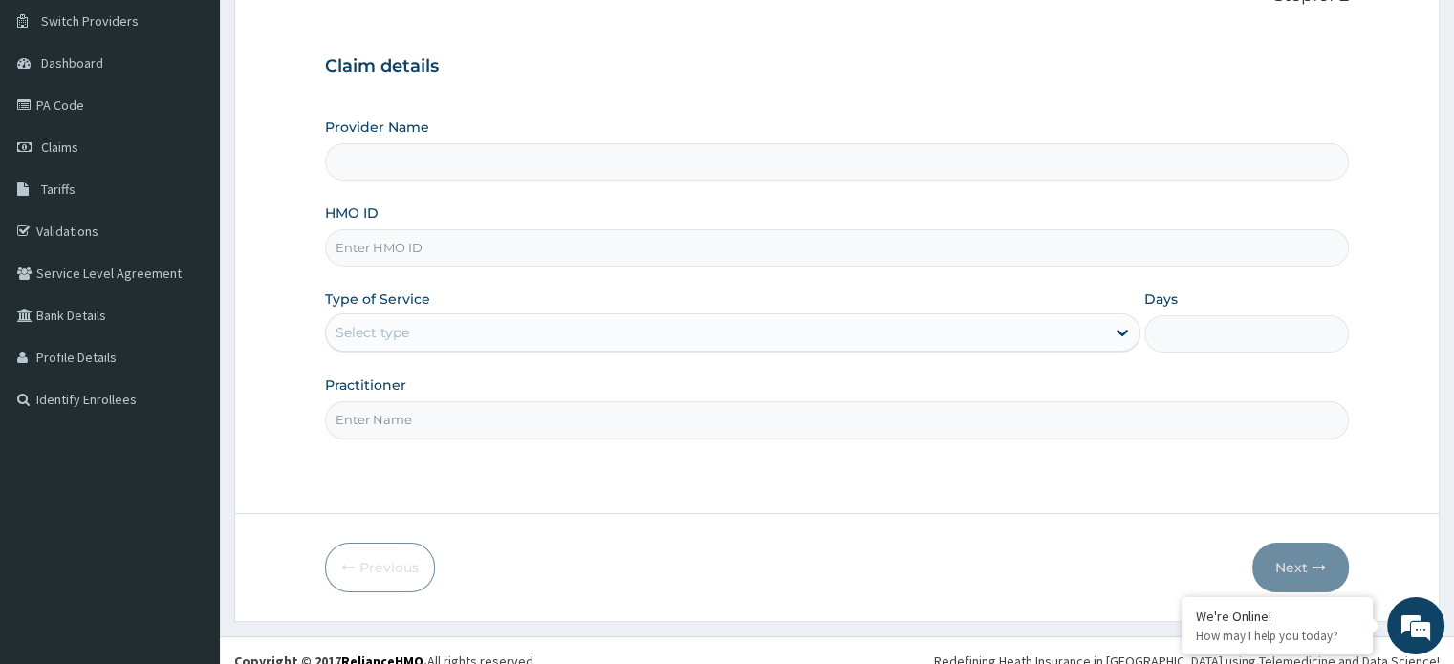
scroll to position [164, 0]
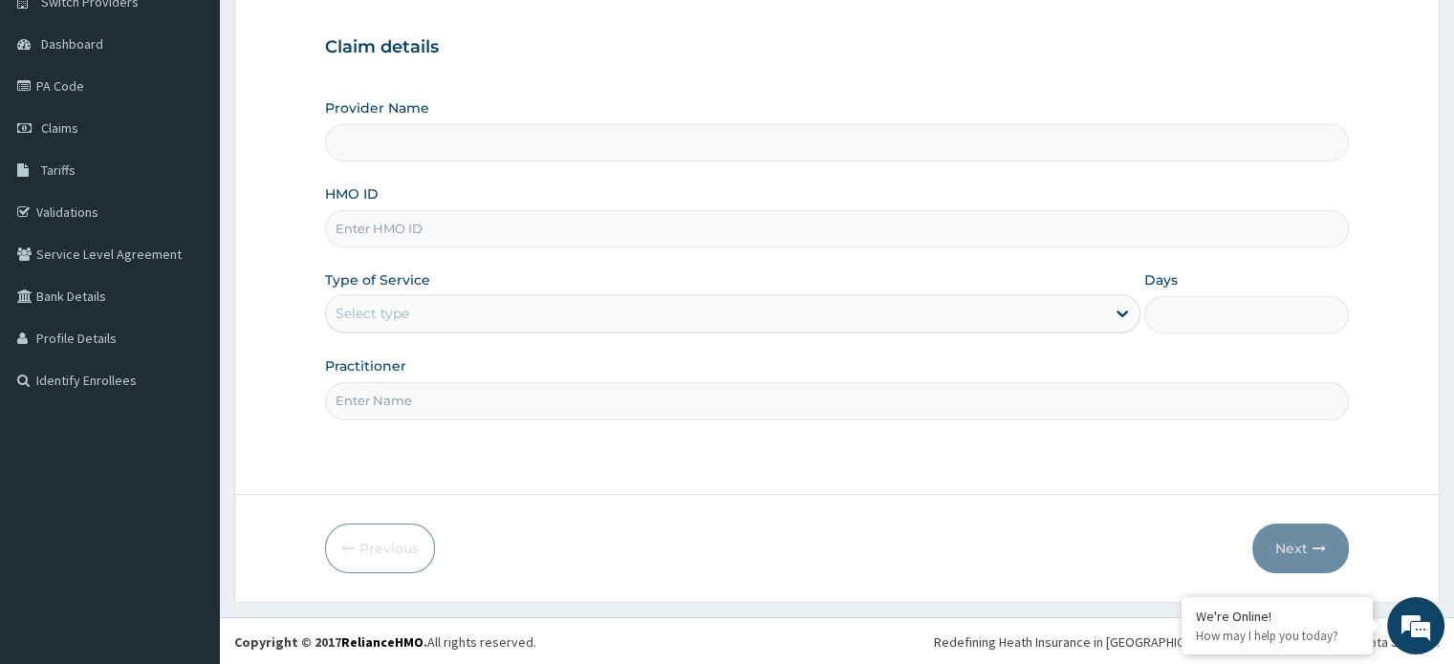
click at [1056, 229] on input "HMO ID" at bounding box center [836, 228] width 1023 height 37
type input "Samaritan Clinic/ Hospital"
type input "Foi/10023/c"
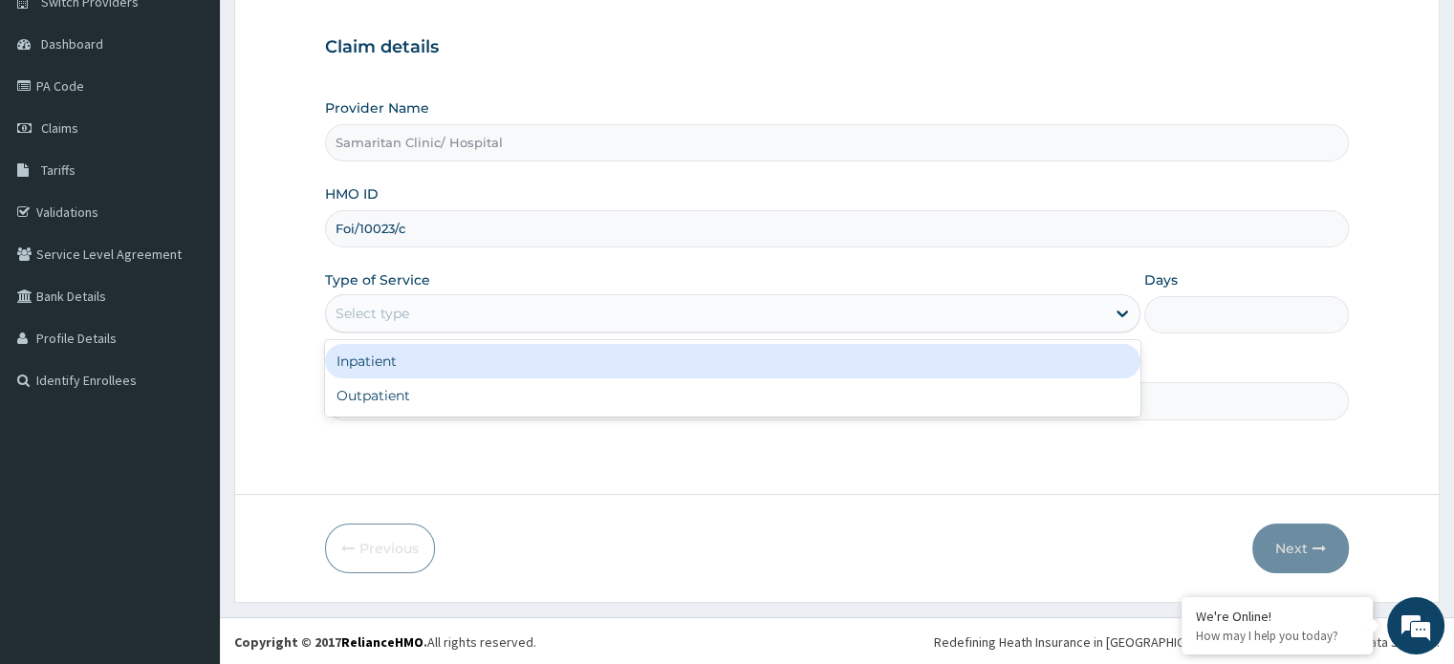
click at [696, 324] on div "Select type" at bounding box center [715, 313] width 779 height 31
click at [579, 369] on div "Inpatient" at bounding box center [733, 361] width 816 height 34
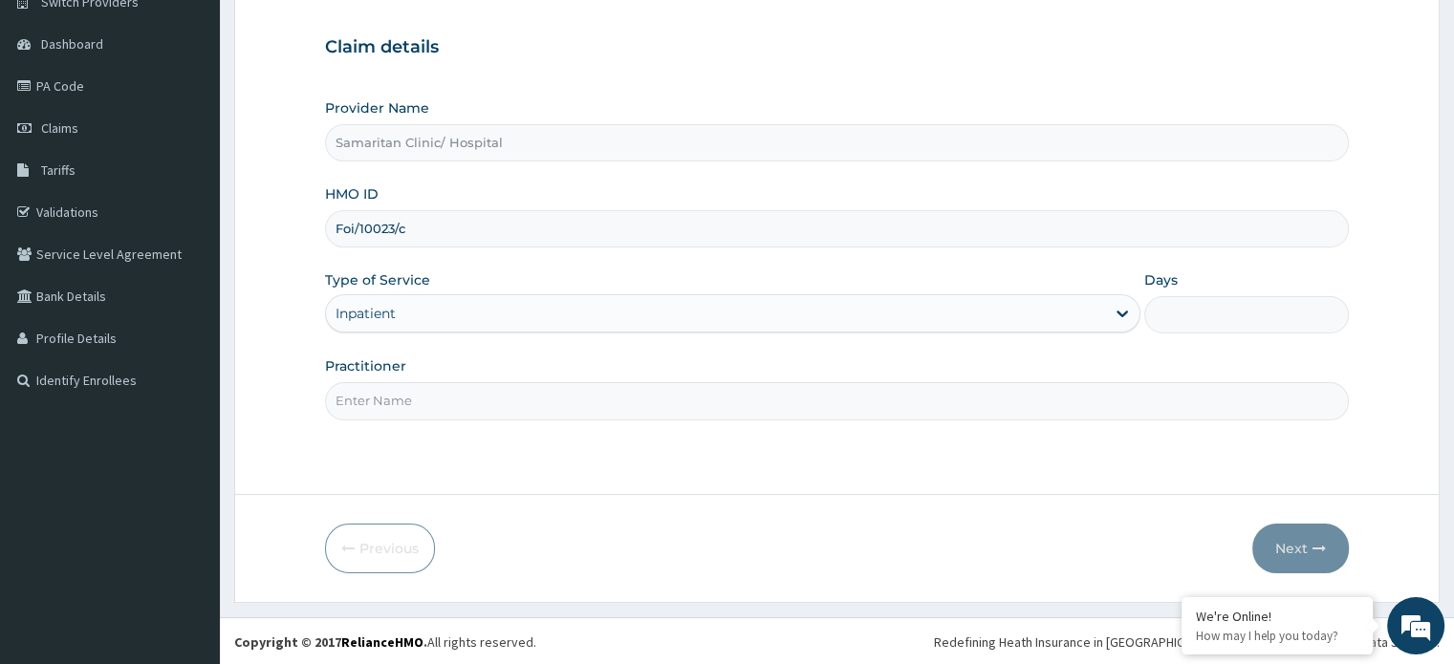
click at [1189, 314] on input "Days" at bounding box center [1246, 314] width 204 height 37
type input "2"
click at [1056, 400] on input "Practitioner" at bounding box center [836, 400] width 1023 height 37
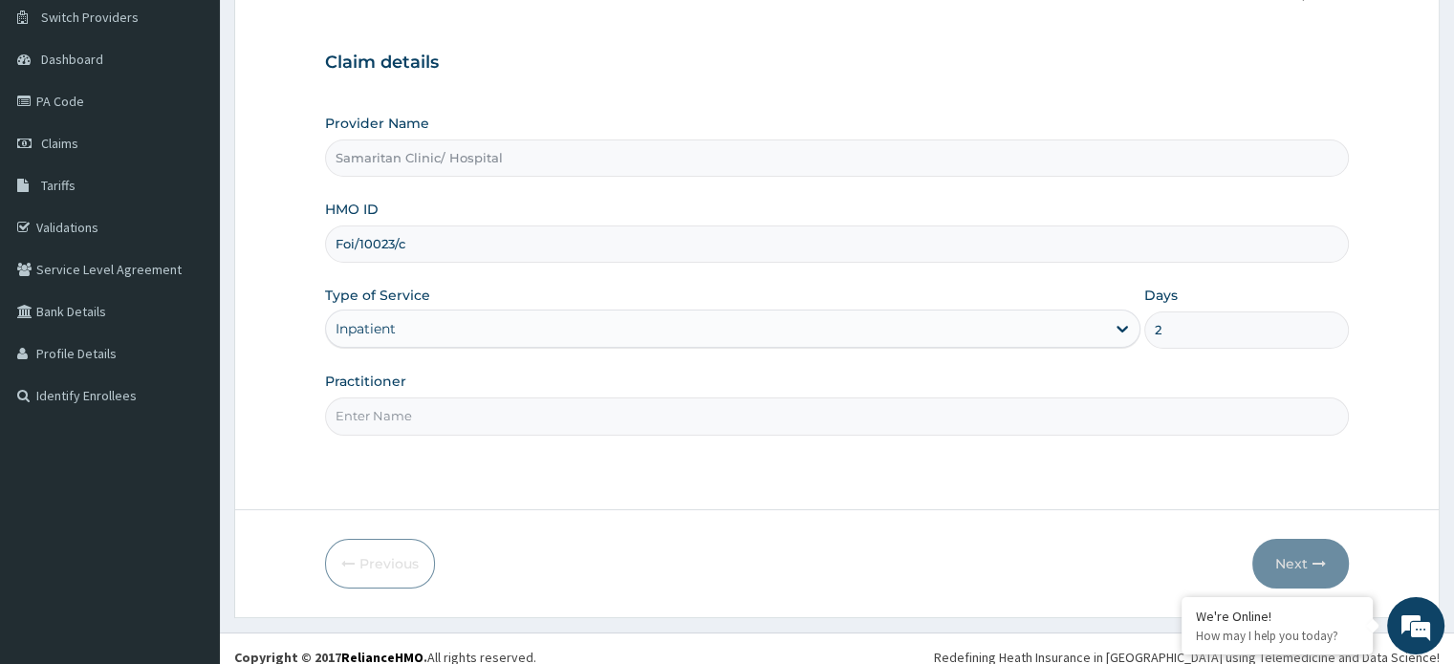
scroll to position [164, 0]
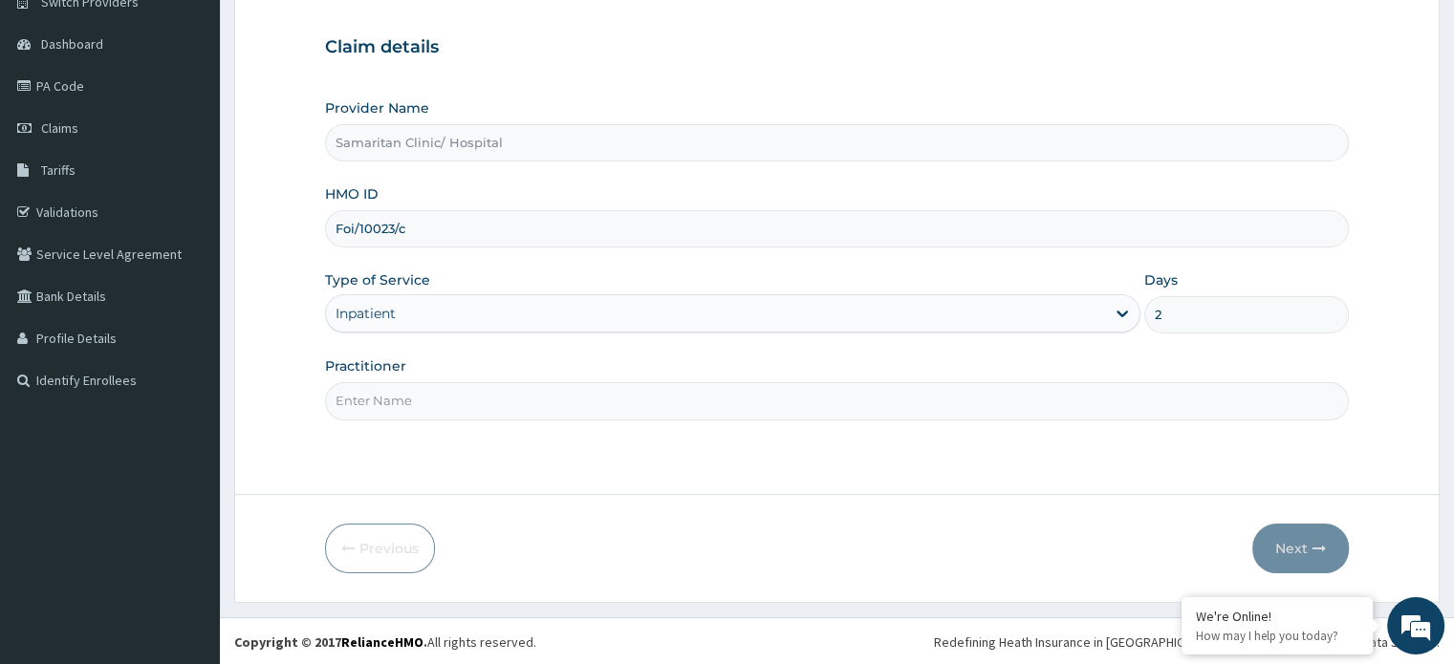
click at [887, 397] on input "Practitioner" at bounding box center [836, 400] width 1023 height 37
type input "Dr Ekpe"
click at [1289, 539] on button "Next" at bounding box center [1300, 549] width 97 height 50
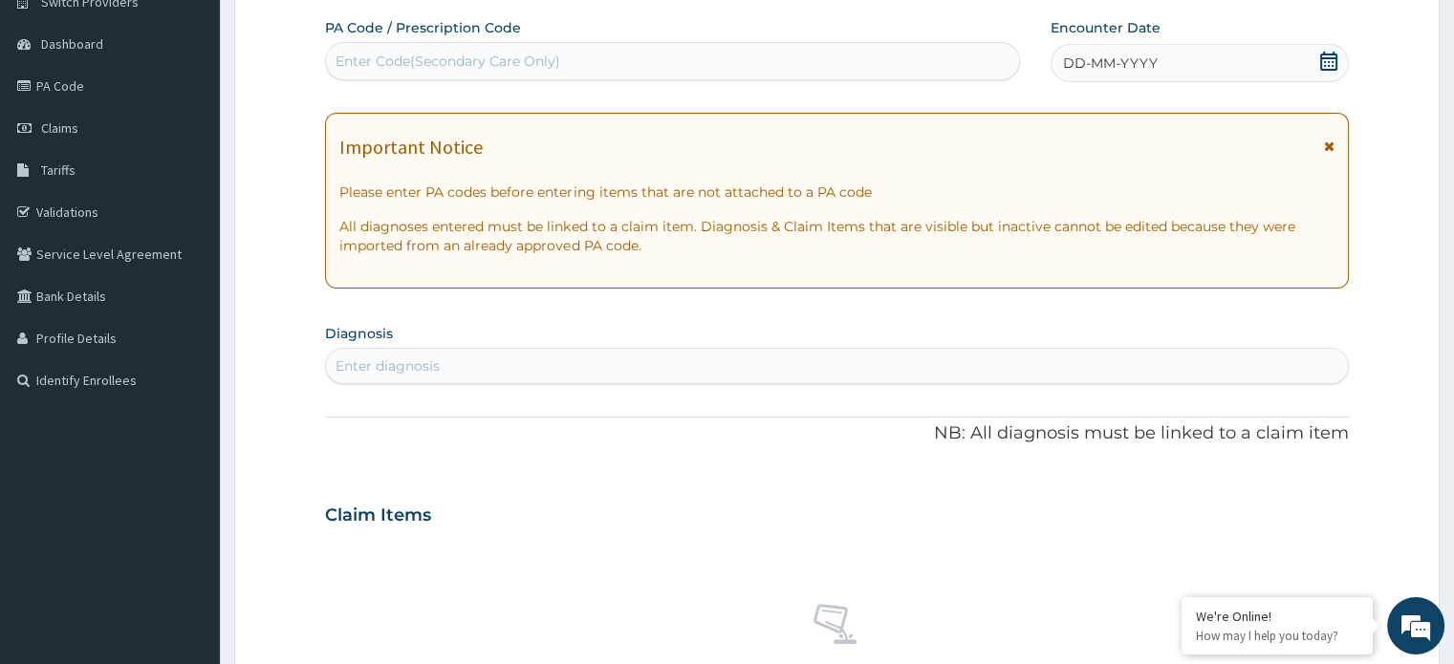
click at [885, 67] on div "Enter Code(Secondary Care Only)" at bounding box center [672, 61] width 693 height 31
type input "PA/336F39"
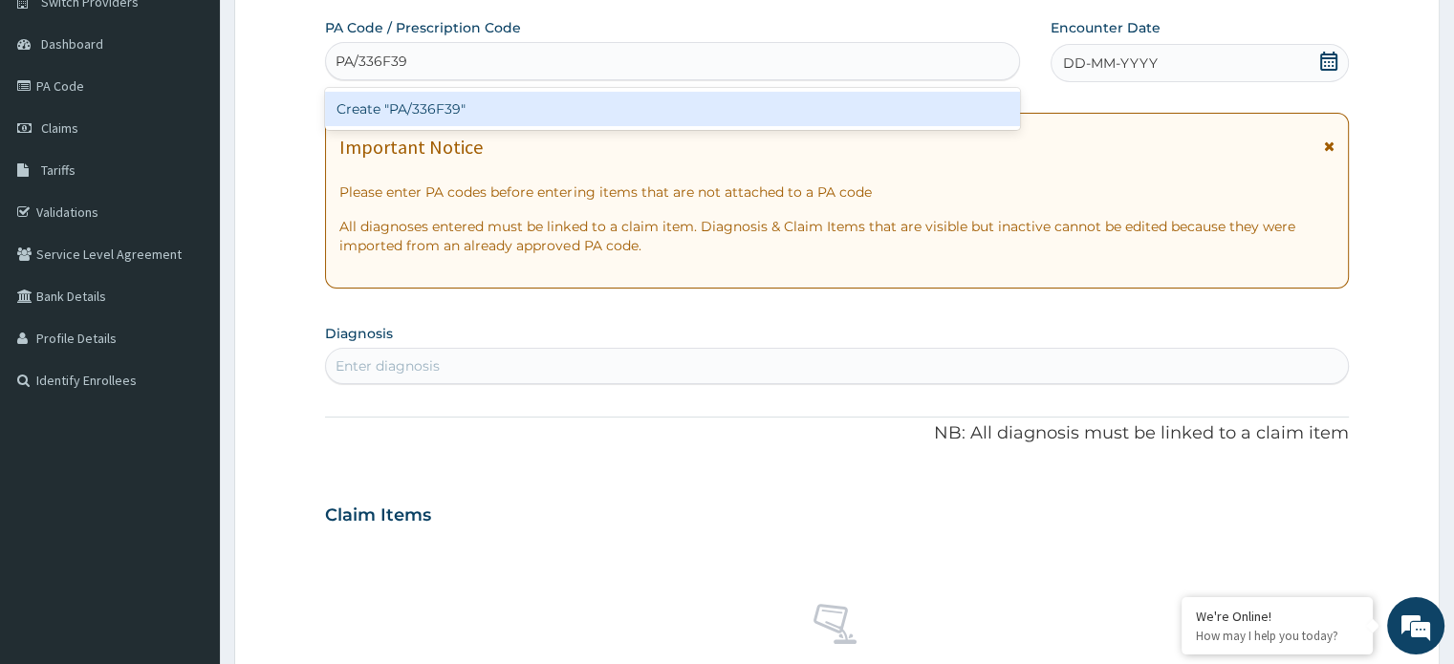
click at [780, 112] on div "Create "PA/336F39"" at bounding box center [672, 109] width 695 height 34
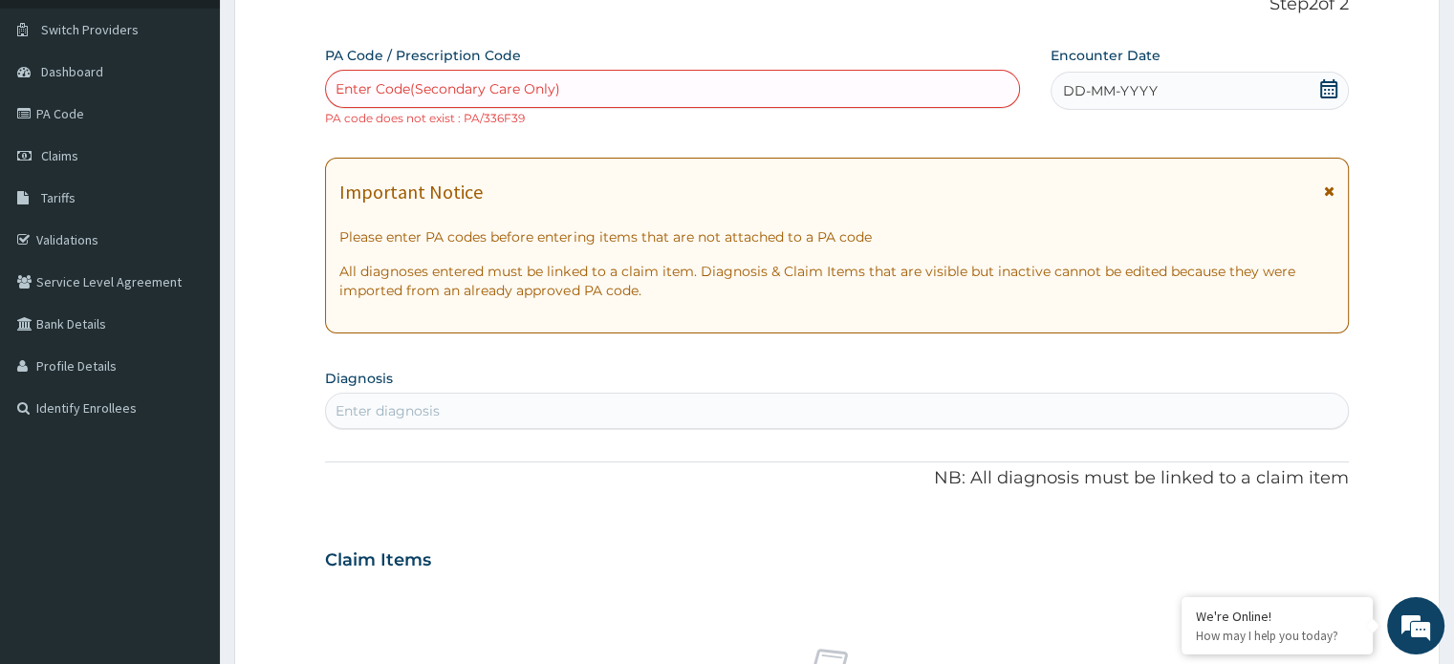
scroll to position [134, 0]
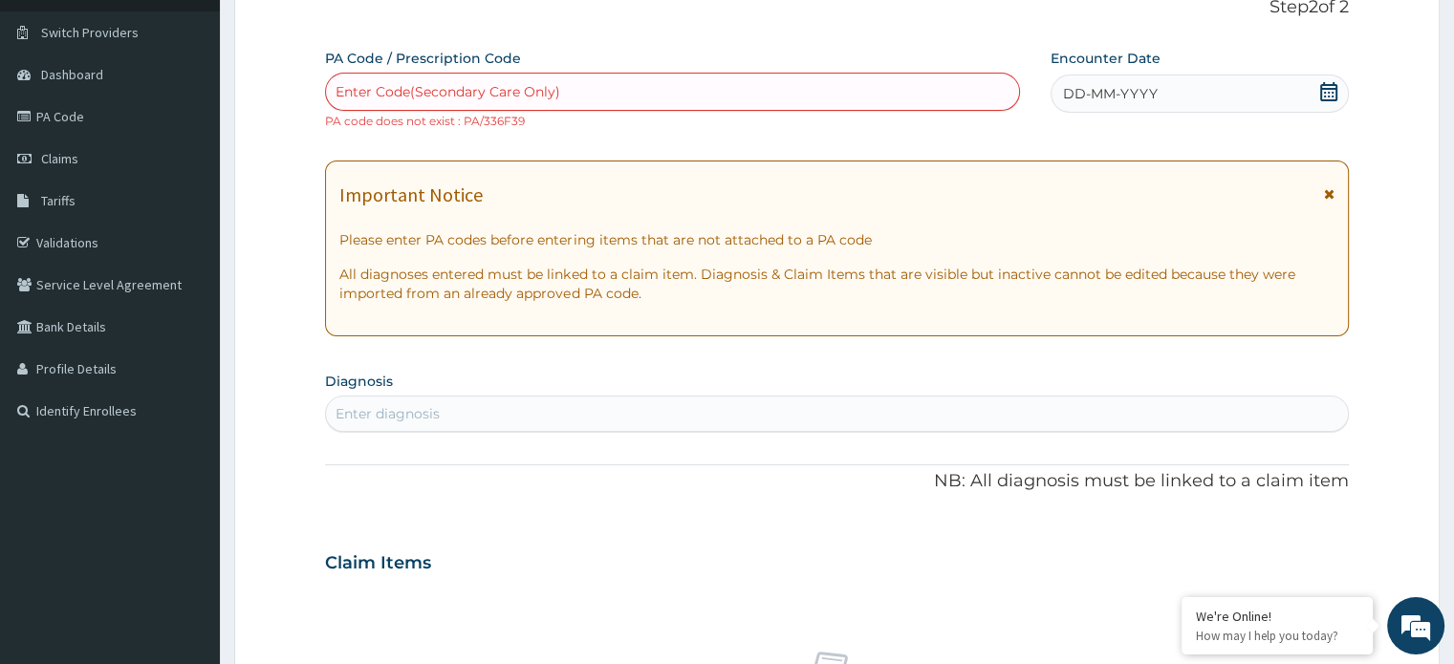
click at [621, 77] on div "Enter Code(Secondary Care Only)" at bounding box center [672, 91] width 693 height 31
type input "PA/3E6F39"
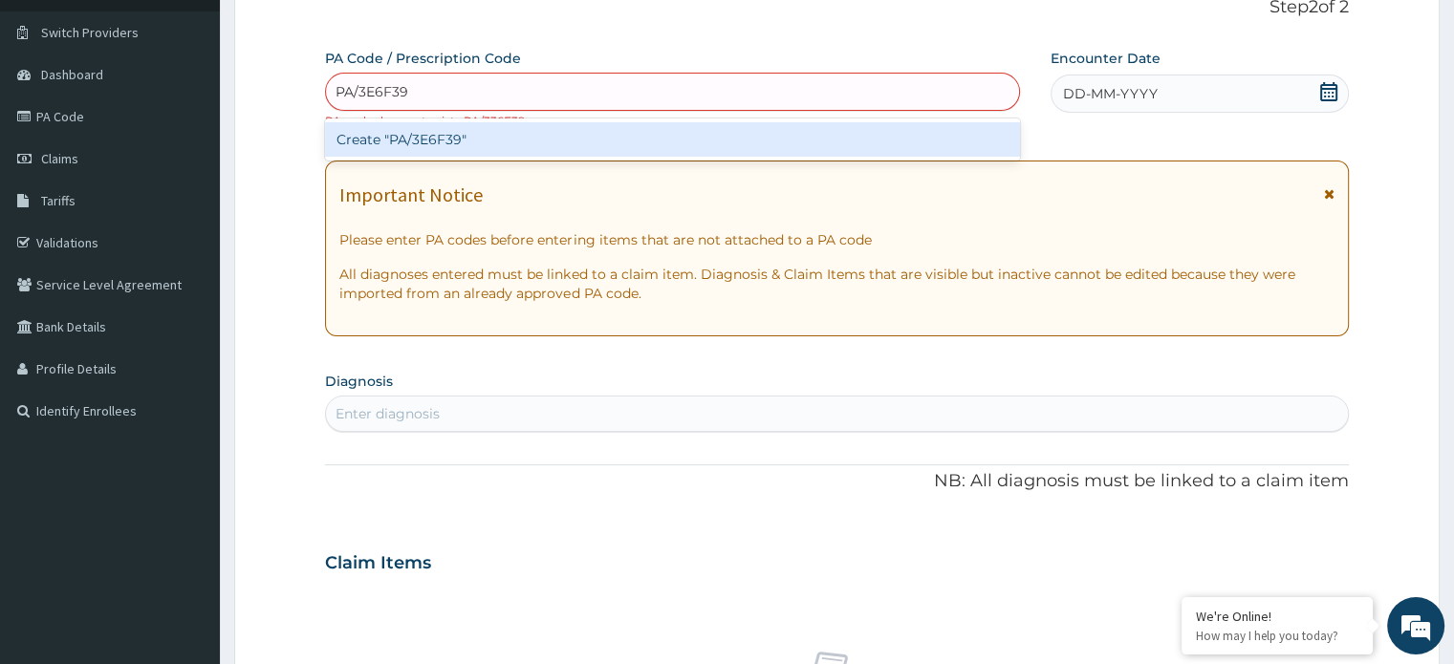
click at [427, 135] on div "Create "PA/3E6F39"" at bounding box center [672, 139] width 695 height 34
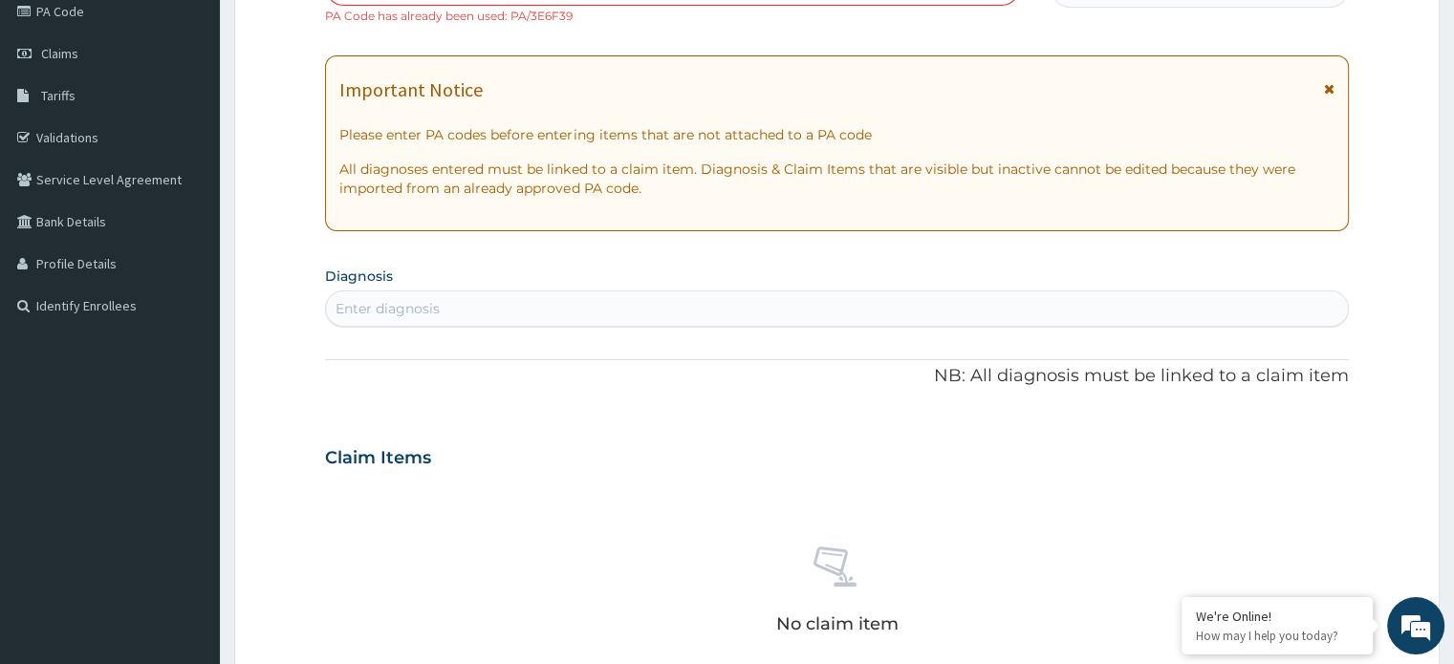
scroll to position [0, 0]
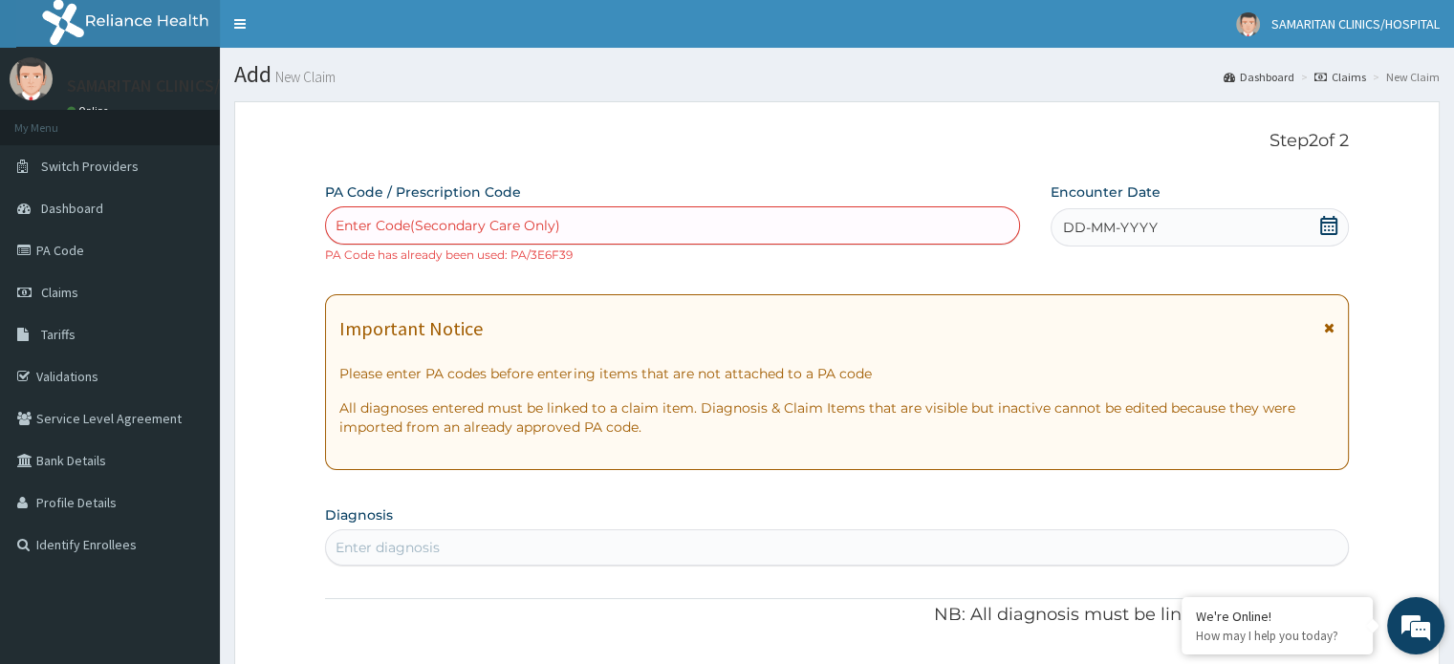
click at [1417, 640] on em at bounding box center [1416, 626] width 52 height 52
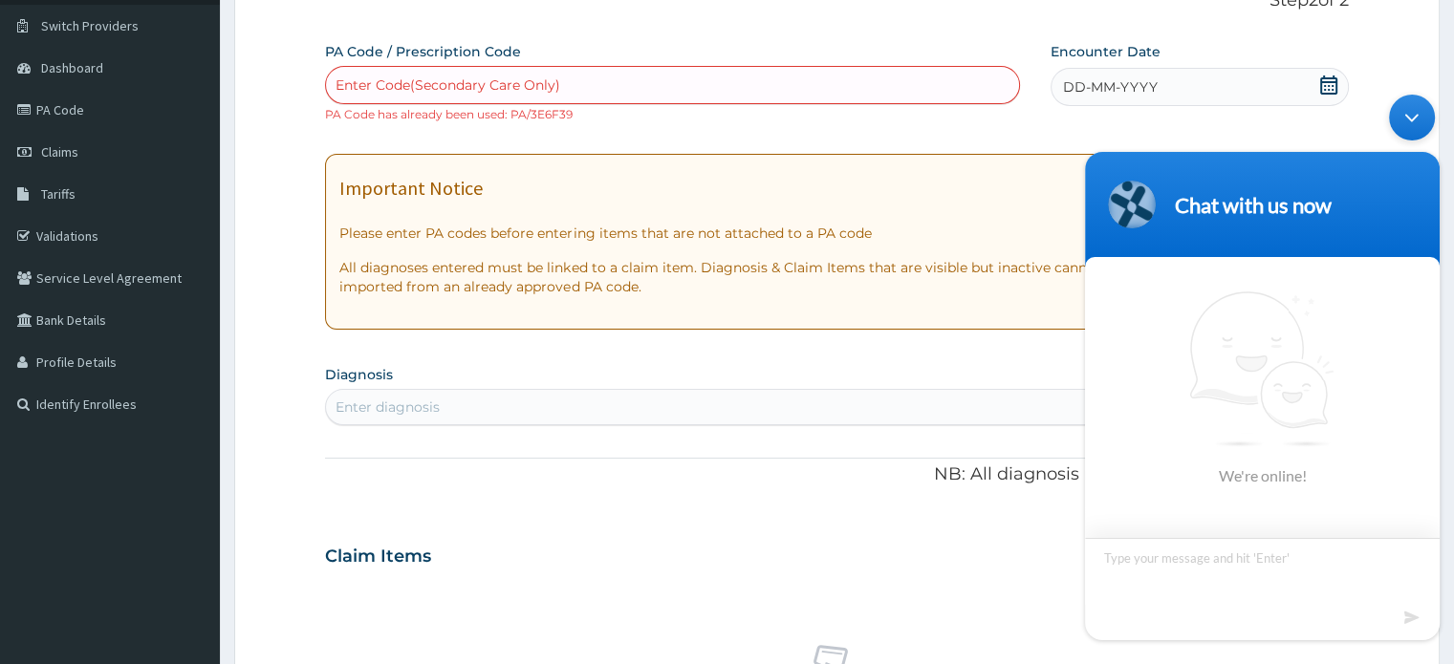
scroll to position [186, 0]
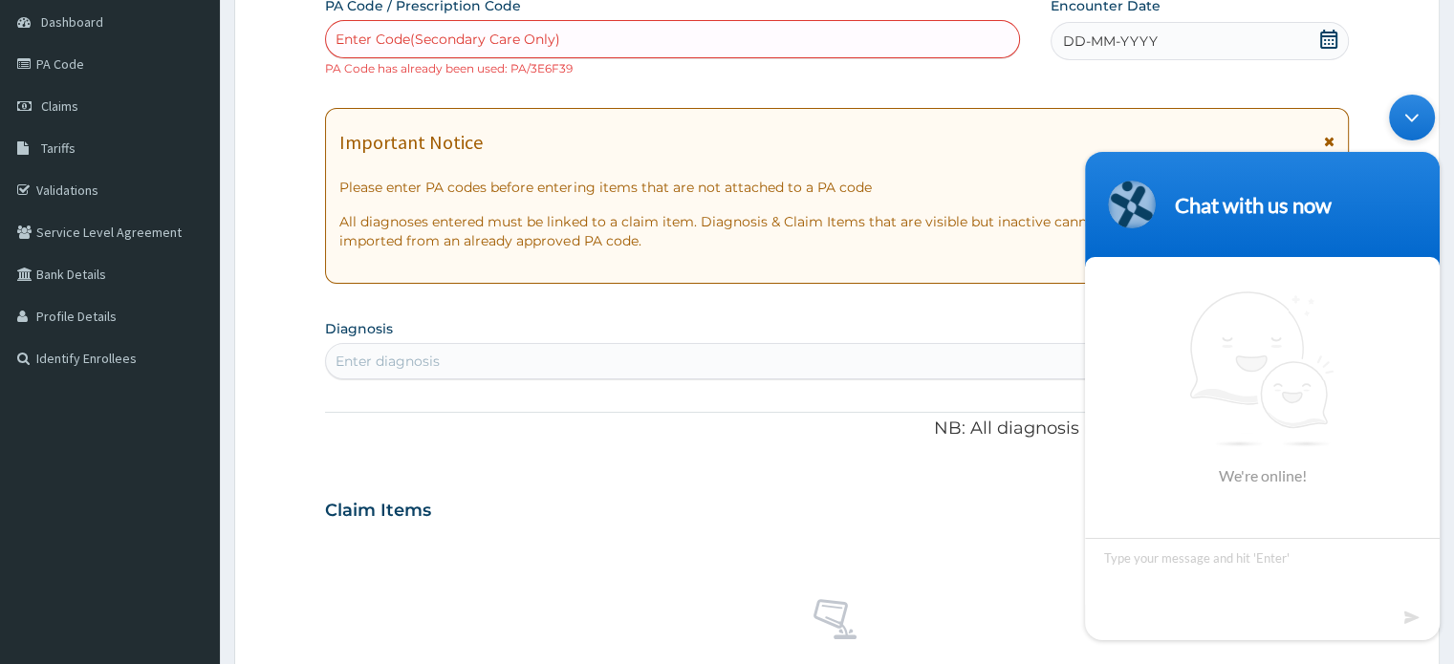
drag, startPoint x: 682, startPoint y: 416, endPoint x: 635, endPoint y: 315, distance: 111.7
click at [635, 315] on div "PA Code / Prescription Code Enter Code(Secondary Care Only) PA Code has already…" at bounding box center [836, 499] width 1023 height 1007
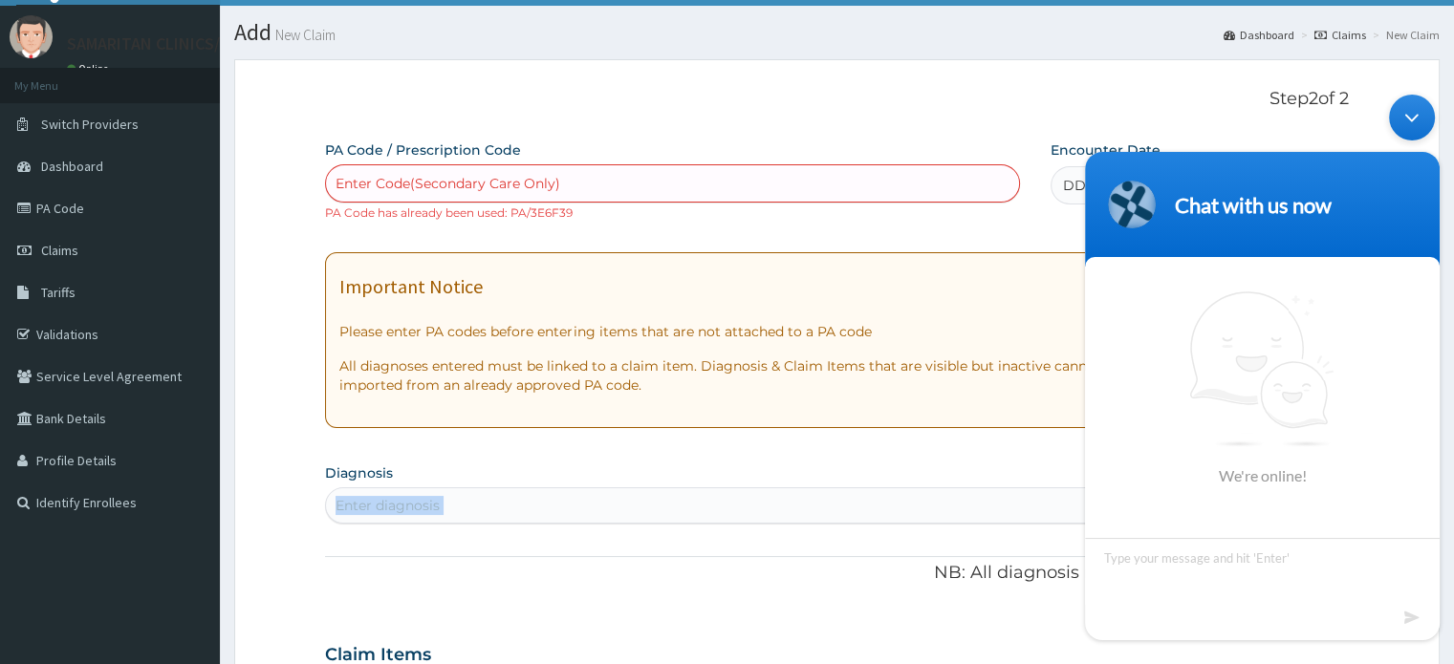
scroll to position [11, 0]
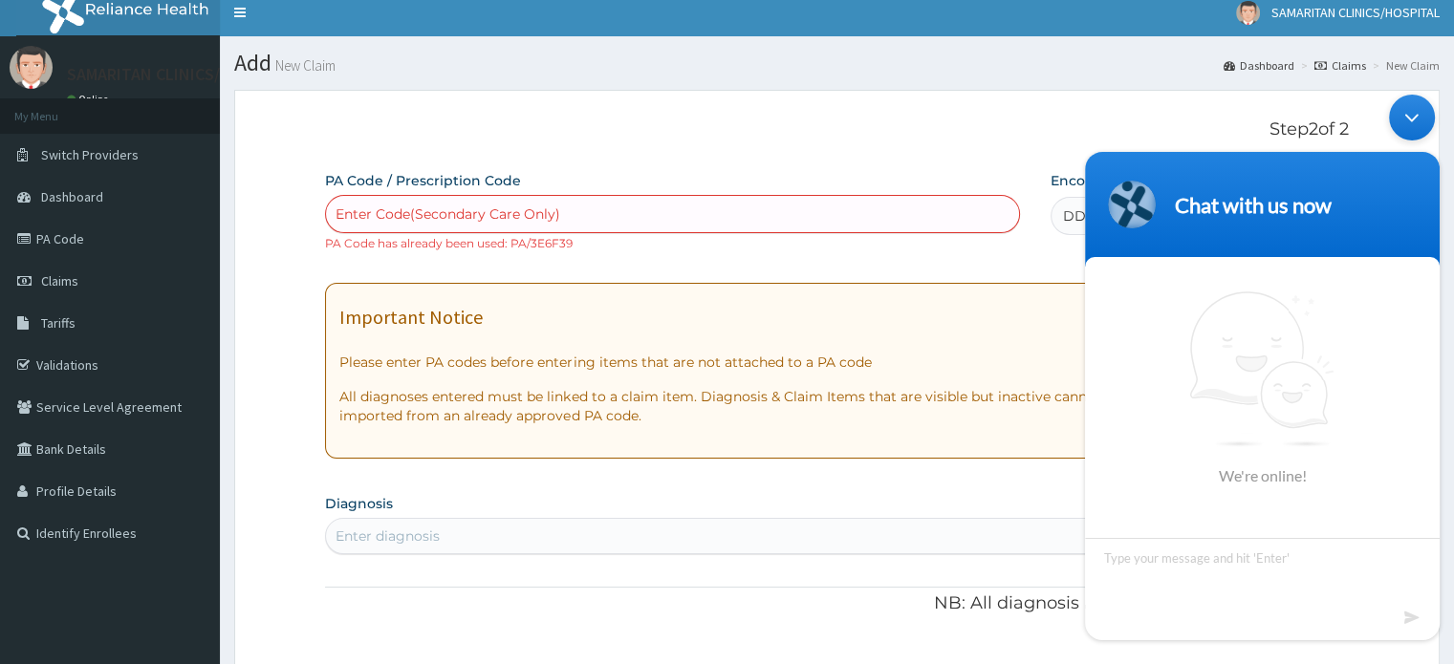
click at [730, 262] on div "PA Code / Prescription Code Enter Code(Secondary Care Only) PA Code has already…" at bounding box center [836, 674] width 1023 height 1007
click at [1411, 129] on div "Minimize live chat window" at bounding box center [1412, 118] width 46 height 46
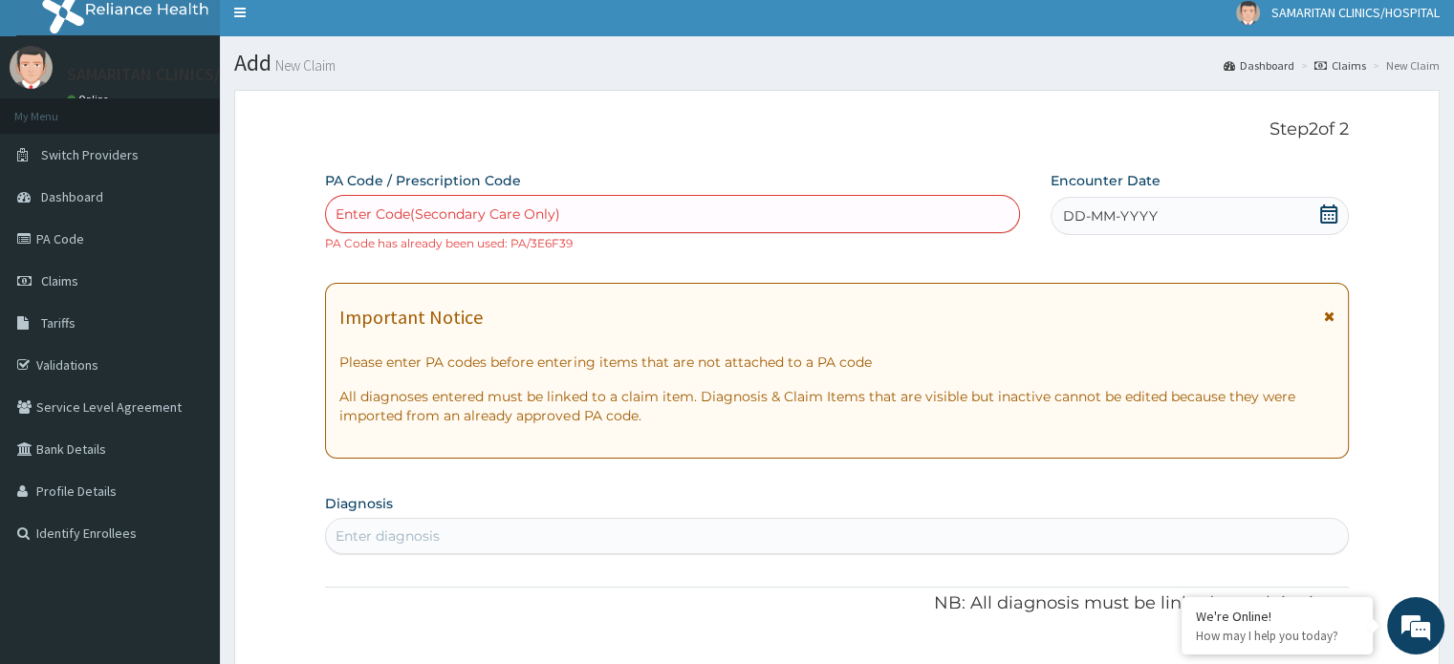
scroll to position [0, 0]
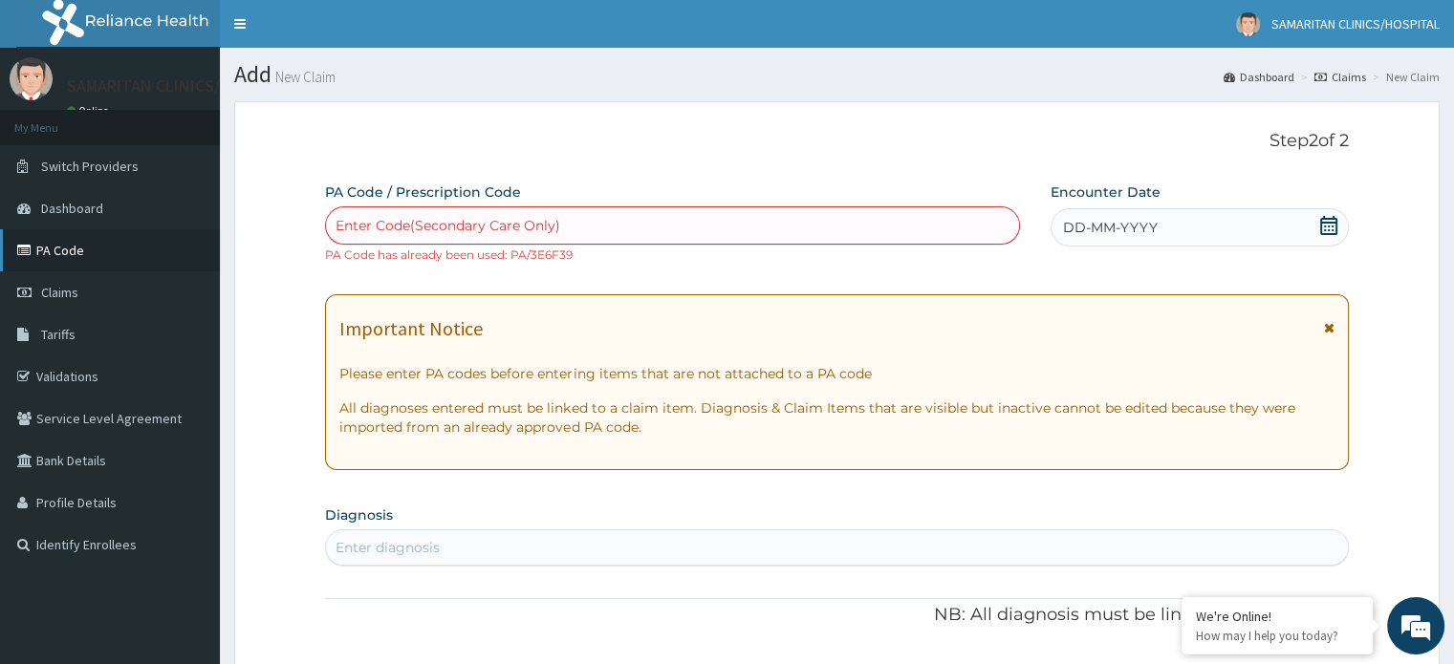
click at [68, 246] on link "PA Code" at bounding box center [110, 250] width 220 height 42
click at [61, 250] on link "PA Code" at bounding box center [110, 250] width 220 height 42
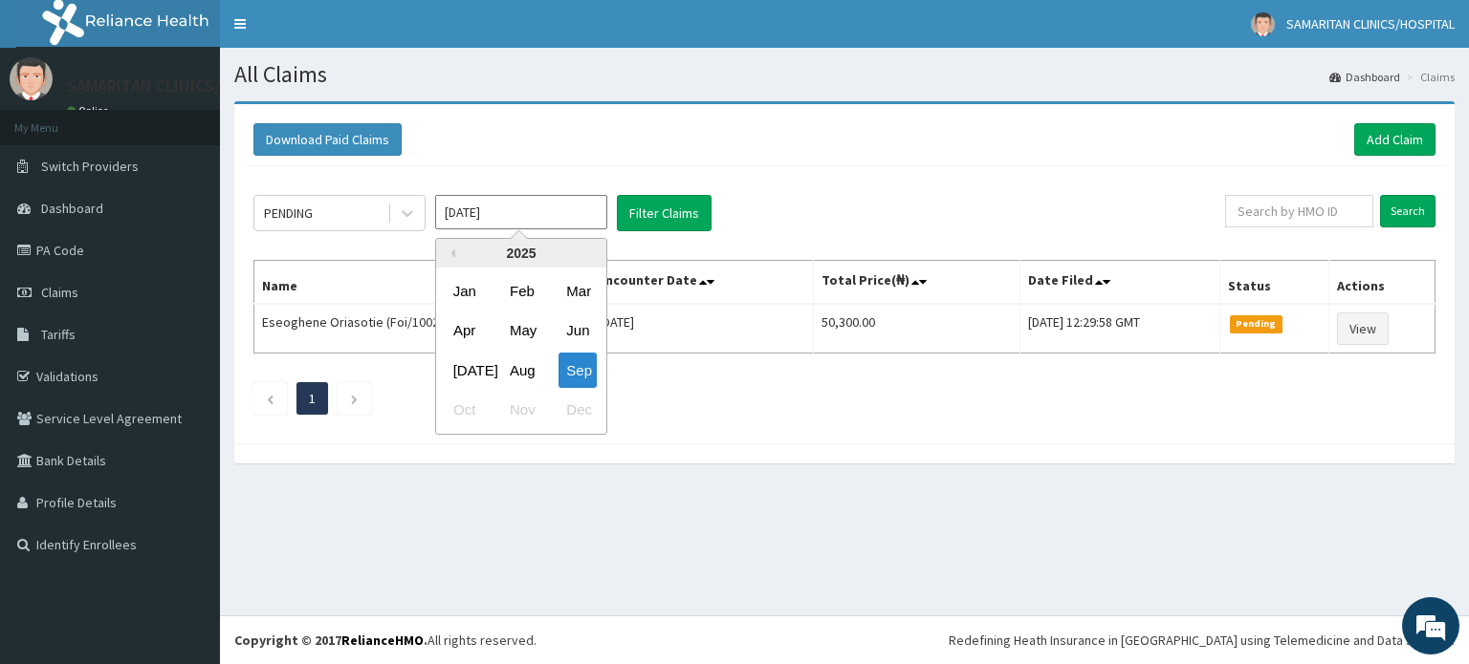
click at [502, 207] on input "[DATE]" at bounding box center [521, 212] width 172 height 34
click at [519, 362] on div "Aug" at bounding box center [521, 370] width 38 height 35
type input "[DATE]"
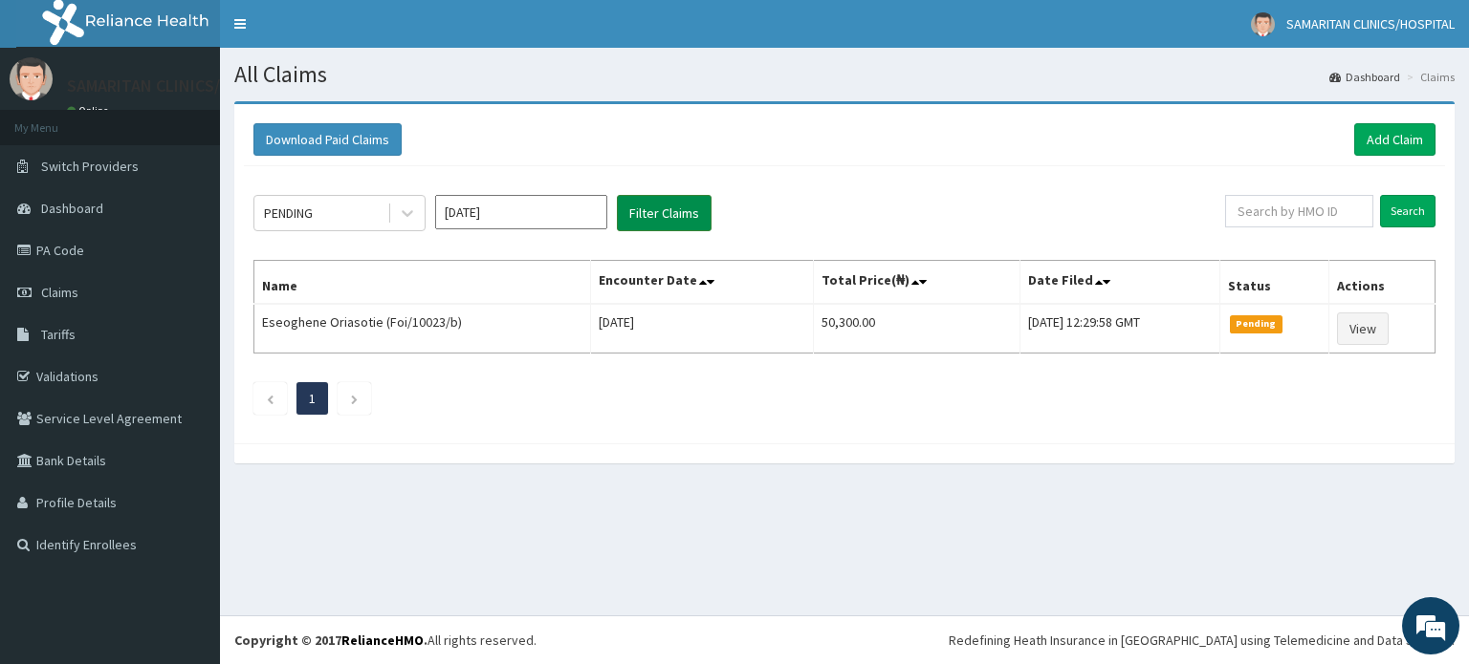
click at [666, 212] on button "Filter Claims" at bounding box center [664, 213] width 95 height 36
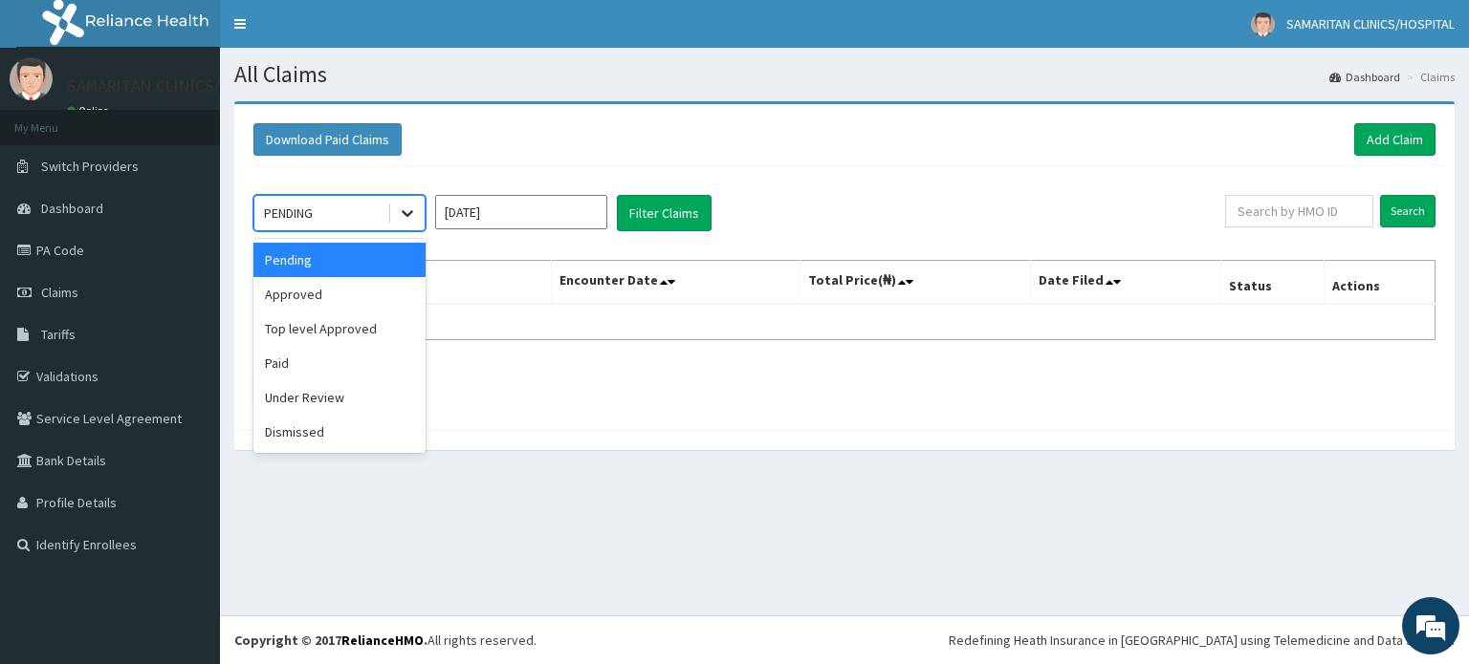
click at [403, 226] on div at bounding box center [407, 213] width 34 height 34
click at [355, 294] on div "Approved" at bounding box center [339, 294] width 172 height 34
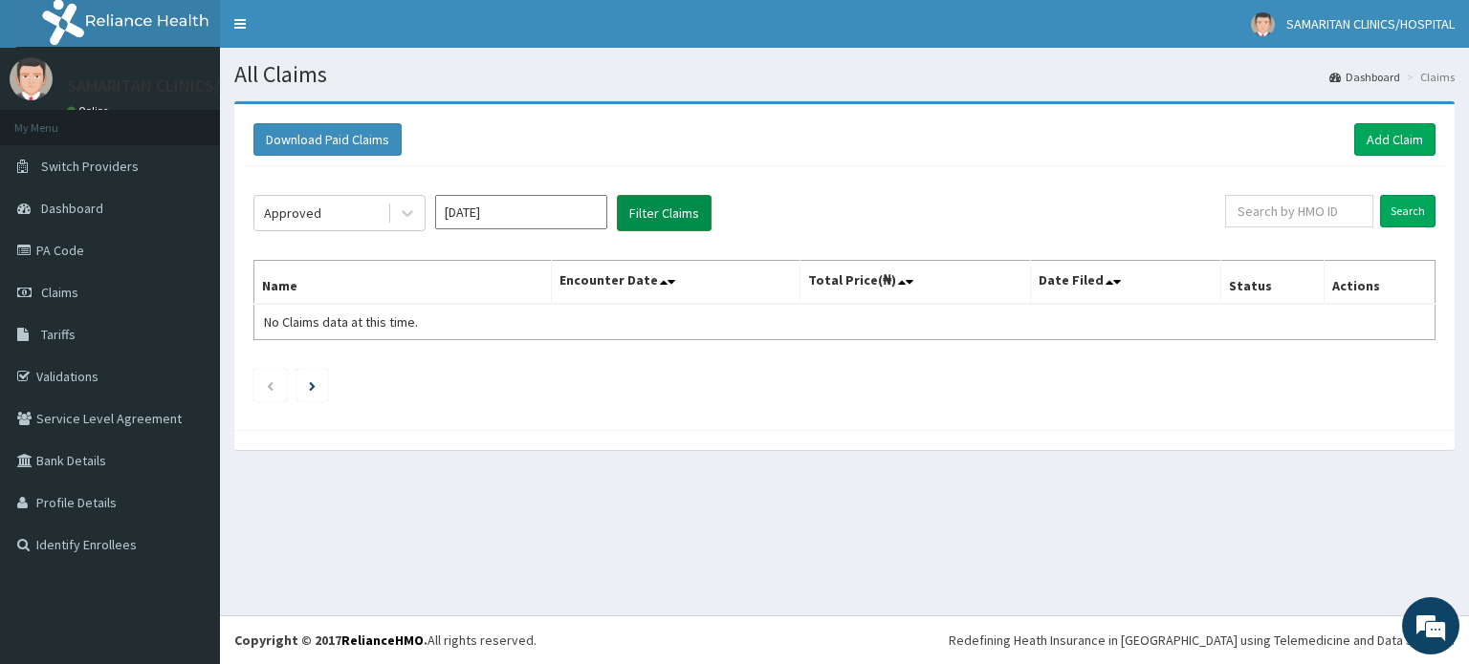
click at [664, 210] on button "Filter Claims" at bounding box center [664, 213] width 95 height 36
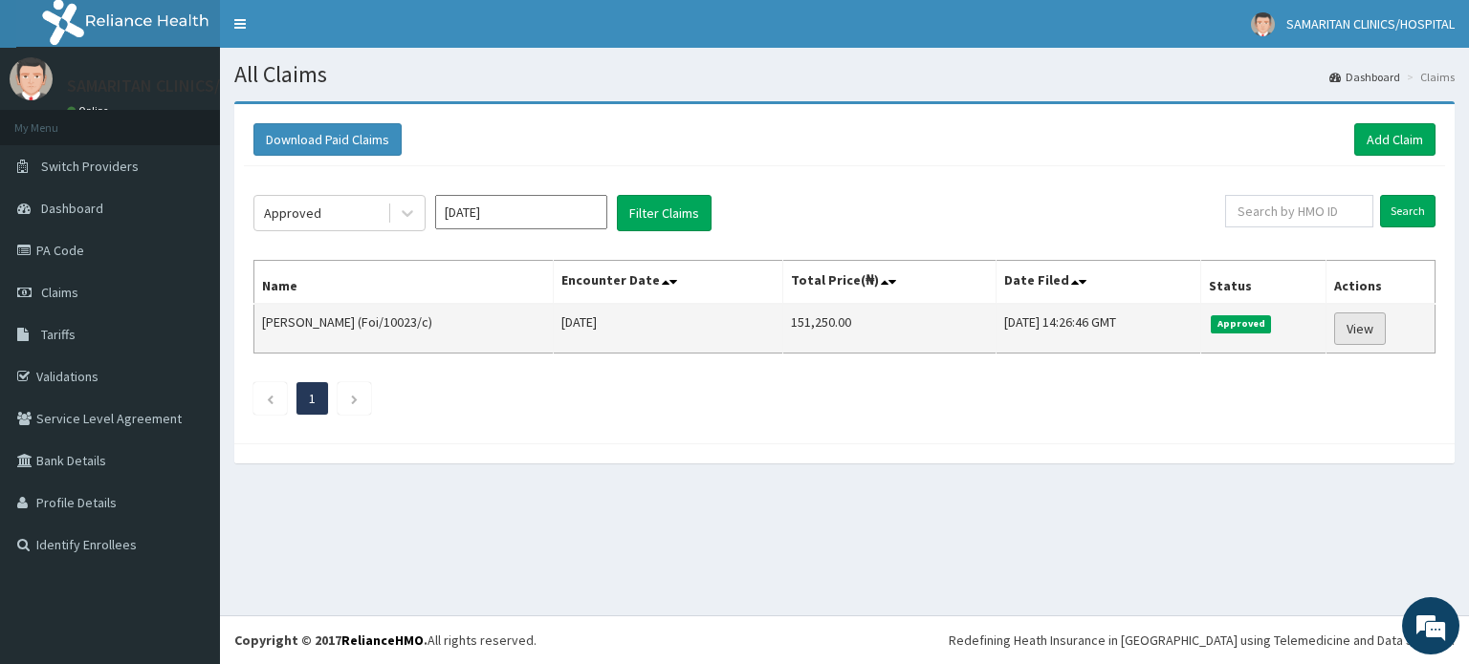
click at [1352, 326] on link "View" at bounding box center [1360, 329] width 52 height 33
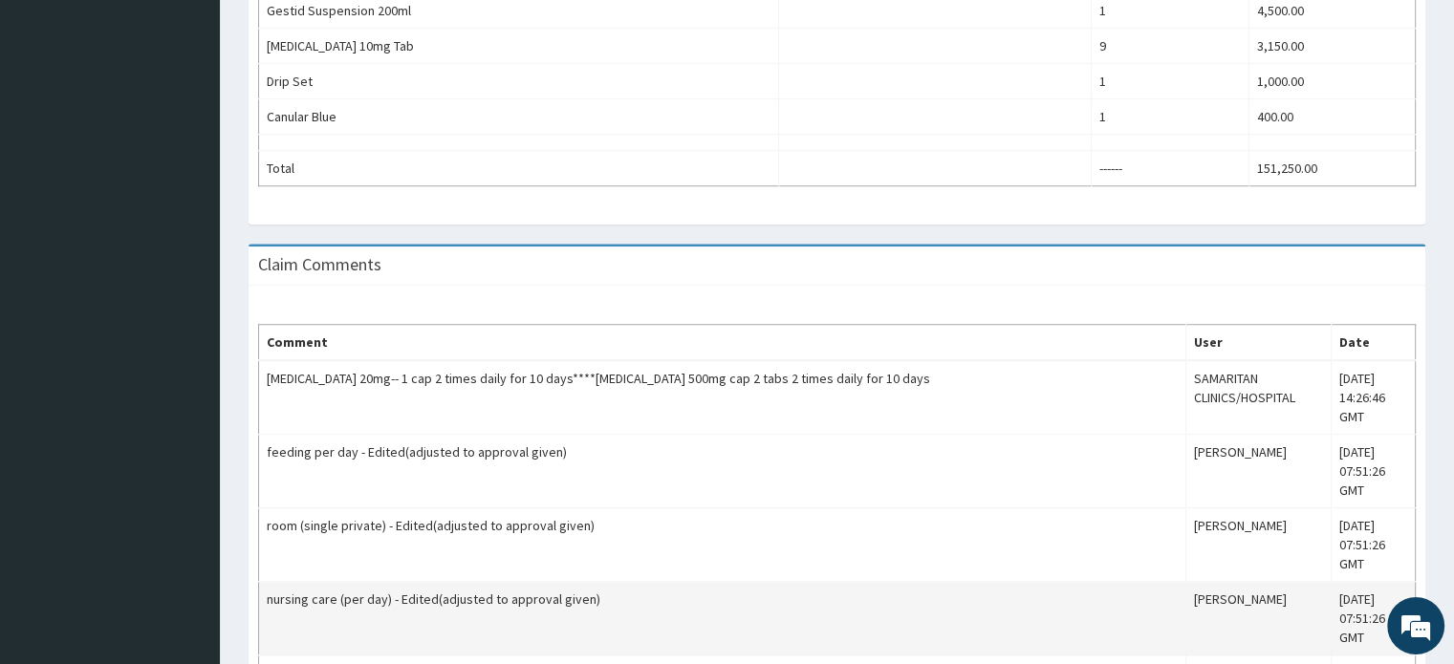
scroll to position [1310, 0]
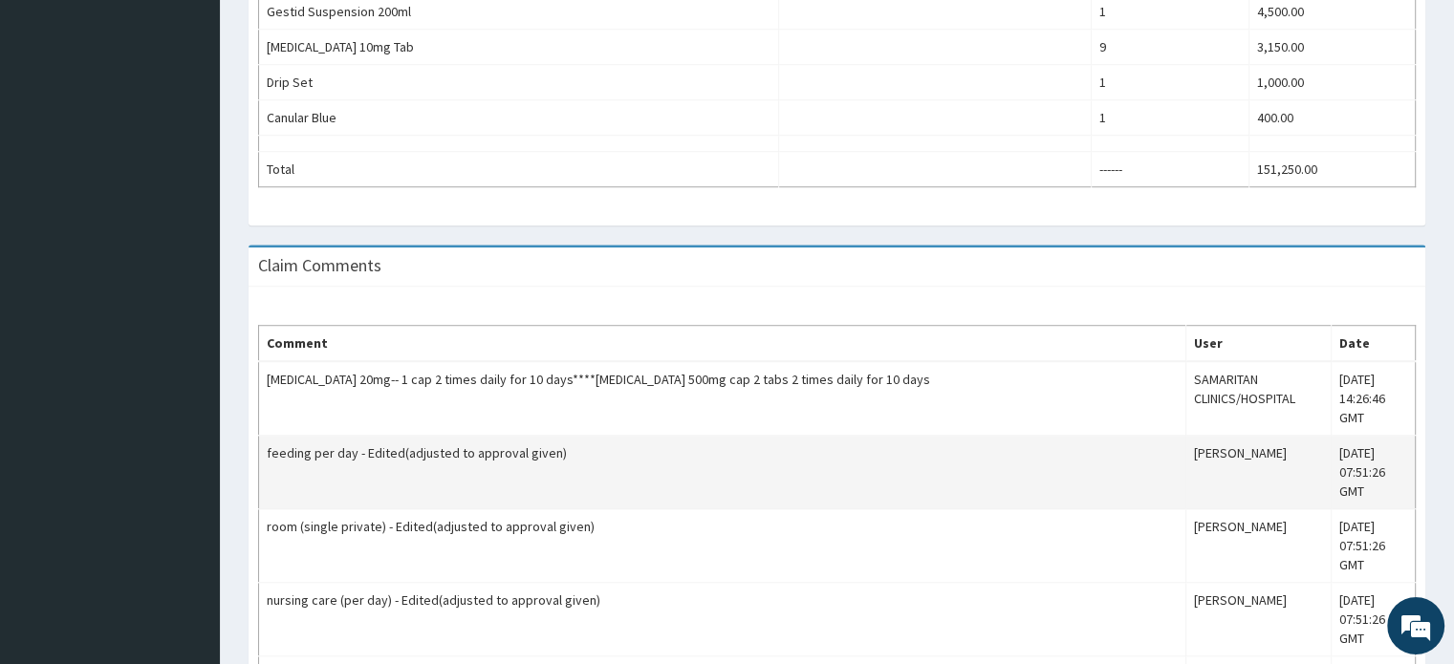
click at [279, 448] on td "feeding per day - Edited(adjusted to approval given)" at bounding box center [722, 473] width 927 height 74
click at [279, 443] on td "feeding per day - Edited(adjusted to approval given)" at bounding box center [722, 473] width 927 height 74
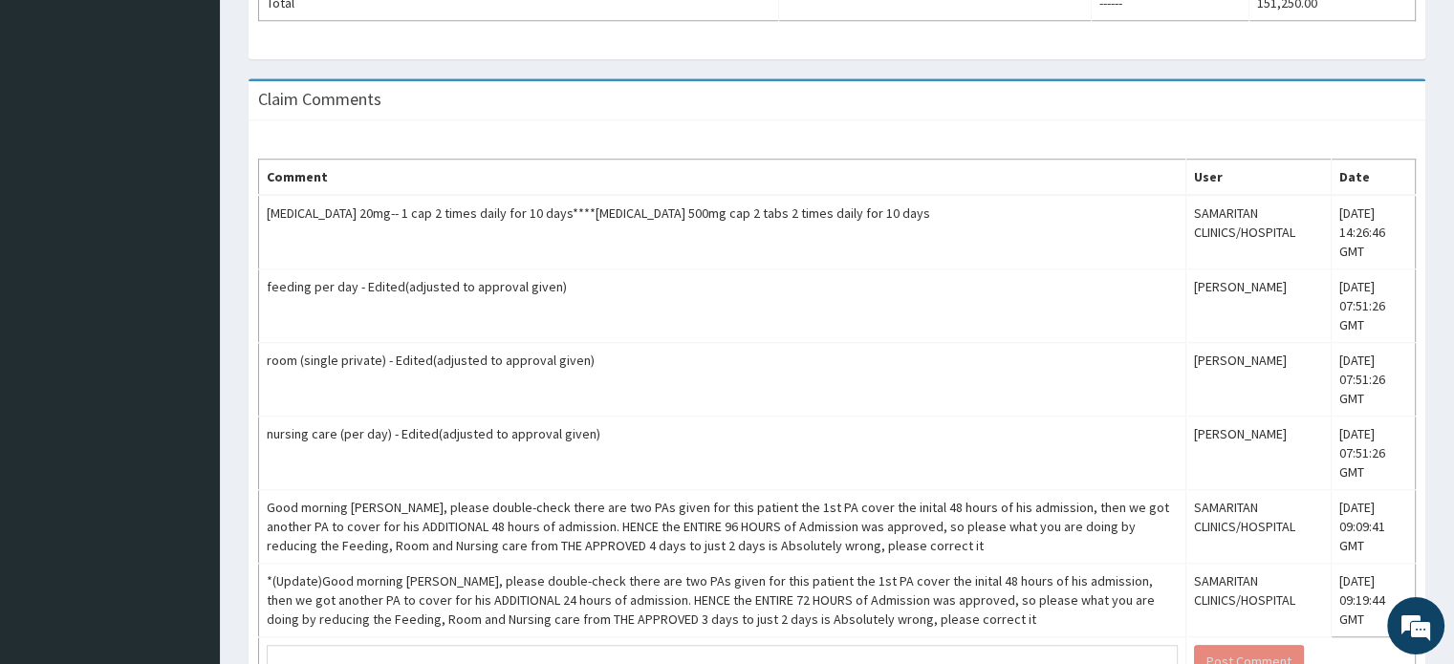
scroll to position [1477, 0]
copy tbody "feeding per day - Edited(adjusted to approval given) Olajumoke Oladunni Wed, 17…"
click at [1064, 123] on div "Comment User Date omeprazole 20mg-- 1 cap 2 times daily for 10 days****Amoxycil…" at bounding box center [837, 422] width 1177 height 604
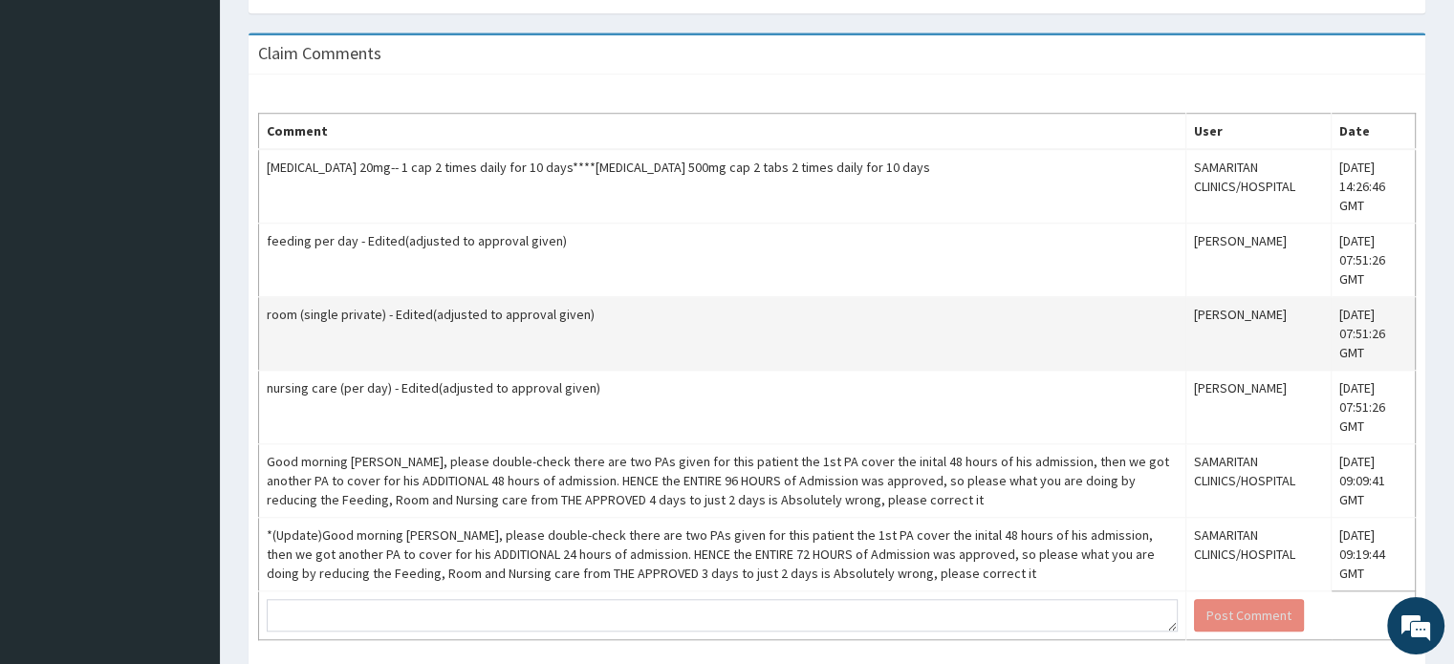
scroll to position [1520, 0]
